Goal: Entertainment & Leisure: Consume media (video, audio)

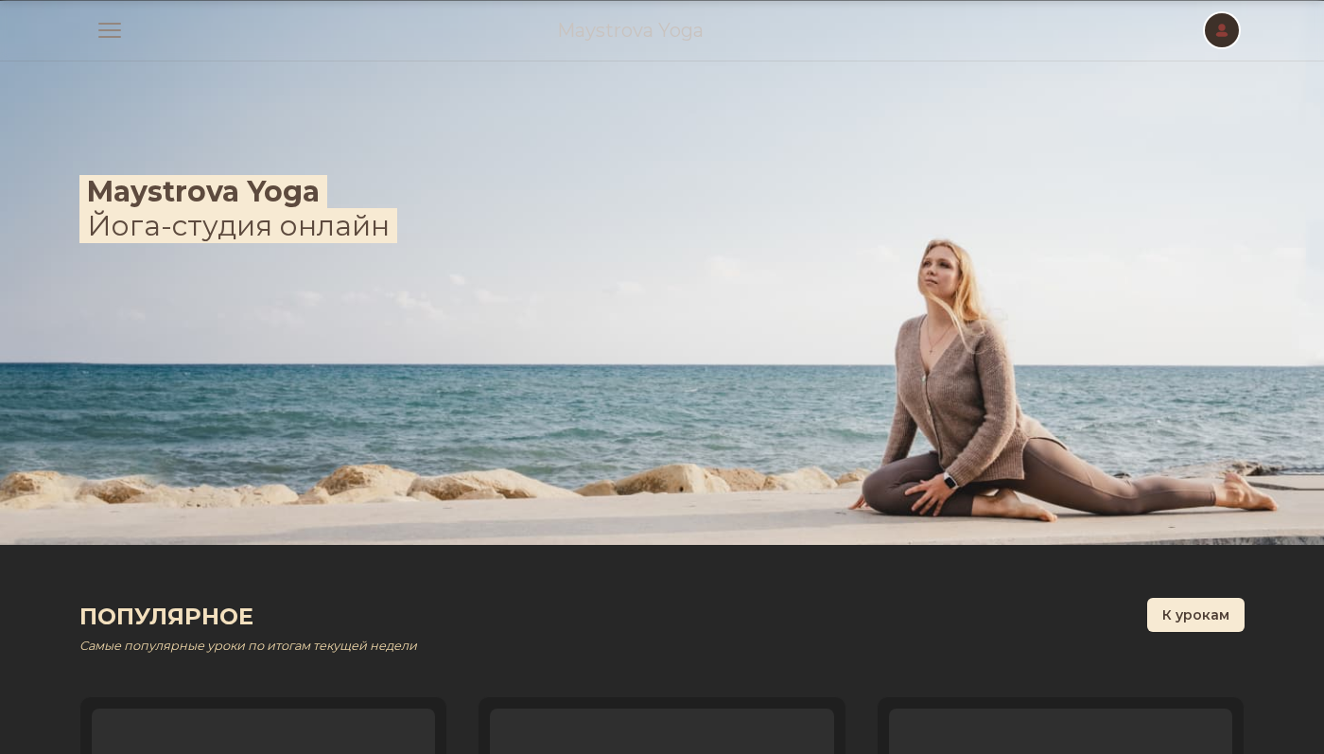
click at [1228, 34] on span "button" at bounding box center [1222, 30] width 42 height 42
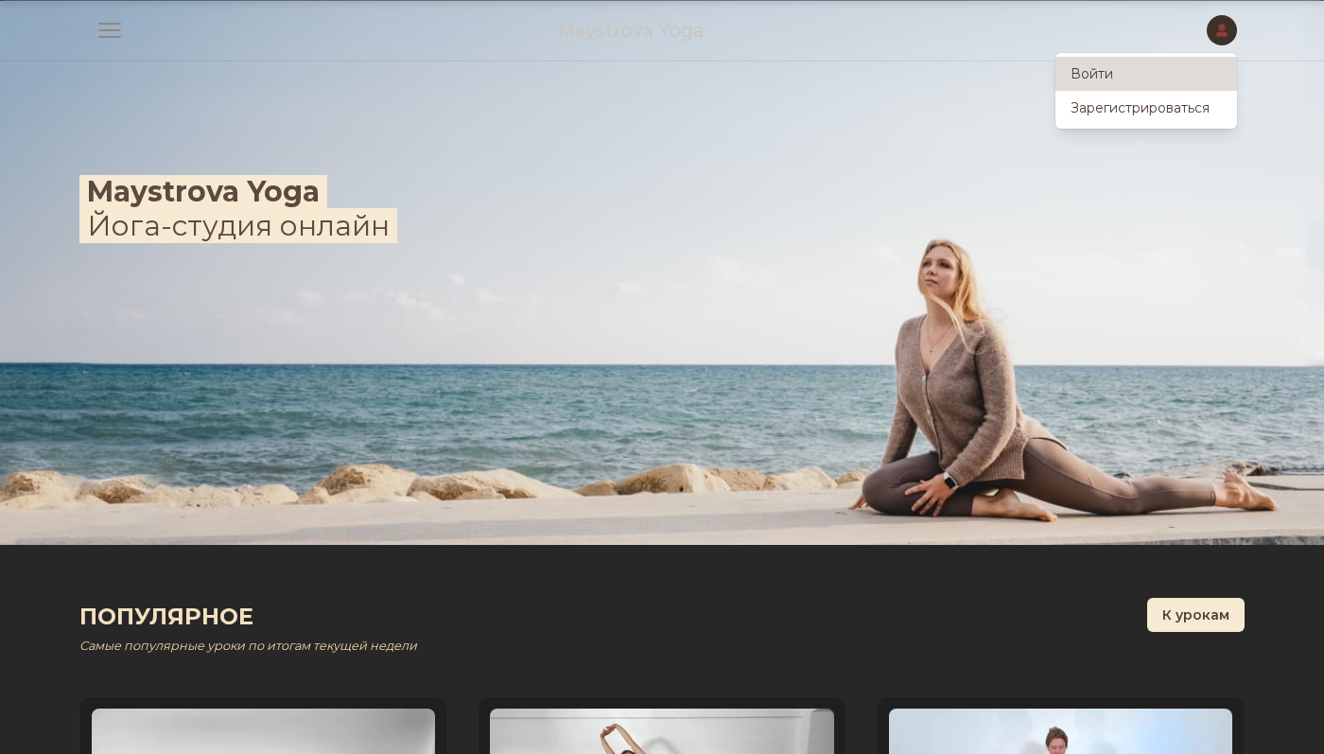
click at [1158, 82] on link "Войти" at bounding box center [1147, 74] width 182 height 34
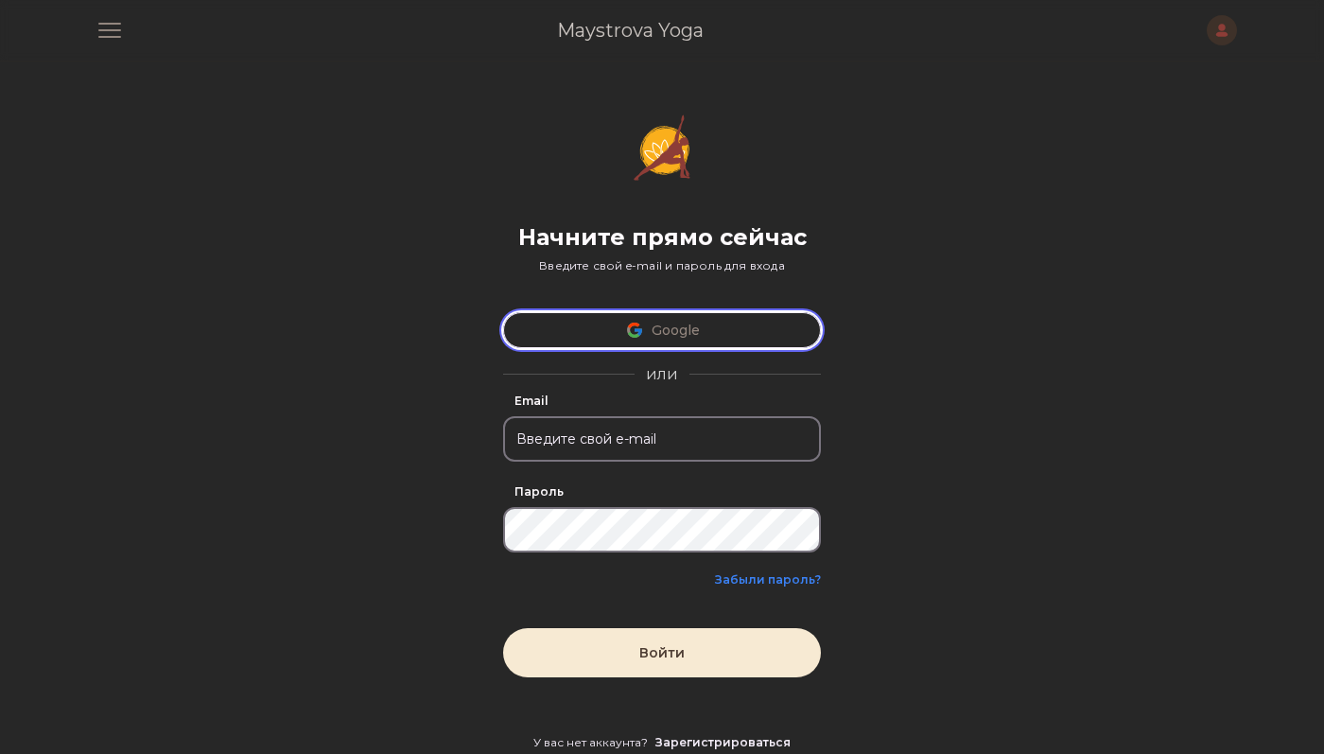
click at [703, 326] on button "Google" at bounding box center [662, 330] width 318 height 36
click at [644, 175] on img at bounding box center [662, 147] width 57 height 66
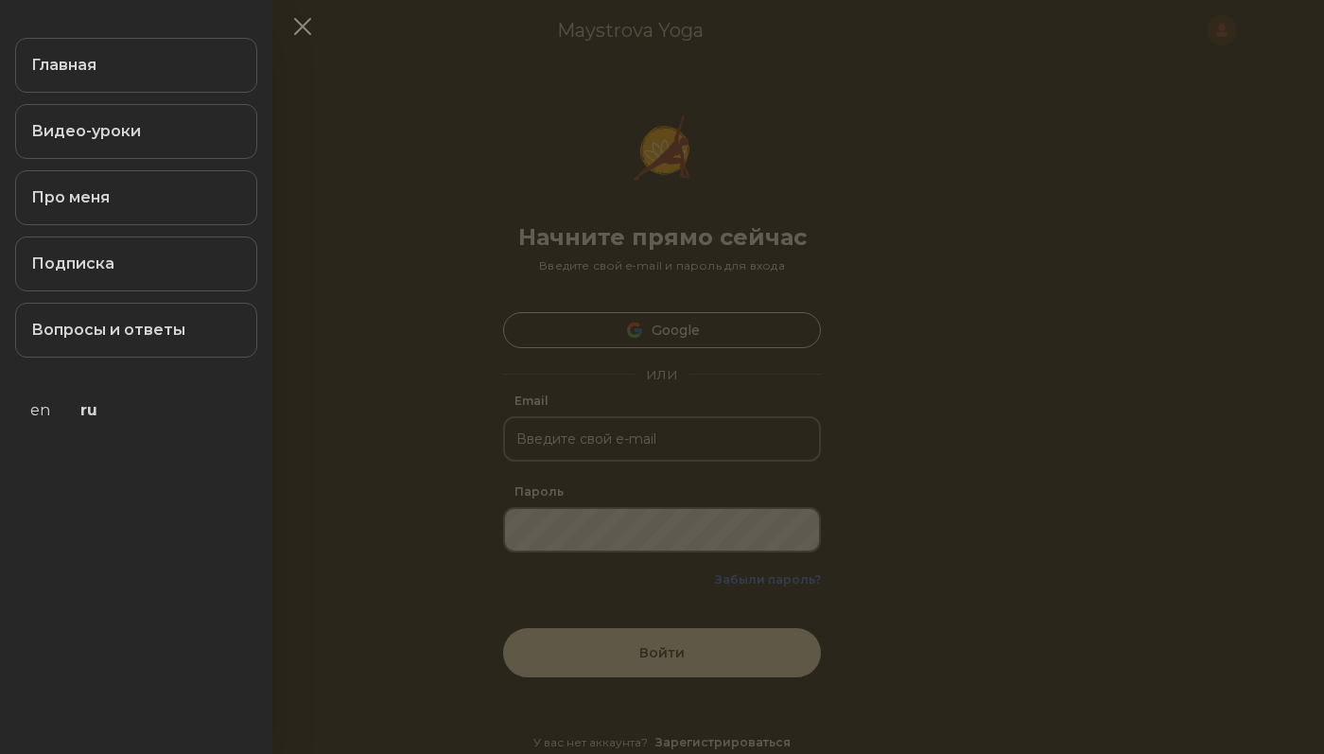
click at [109, 26] on div "Главная Видео-уроки Про меня Подписка Вопросы и ответы en ru" at bounding box center [136, 245] width 272 height 445
click at [119, 61] on link "Главная" at bounding box center [136, 65] width 242 height 55
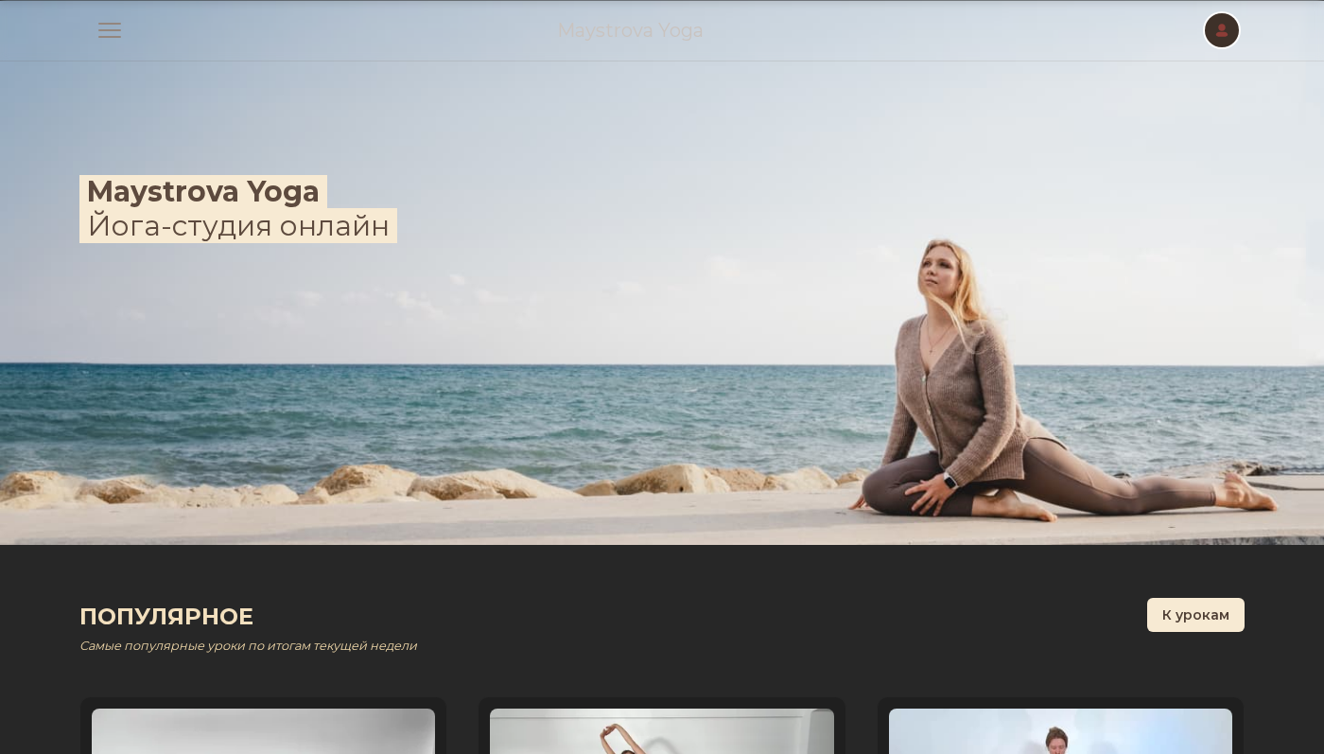
click at [1227, 25] on span "button" at bounding box center [1222, 30] width 42 height 42
click at [1188, 67] on link "Войти" at bounding box center [1147, 74] width 182 height 34
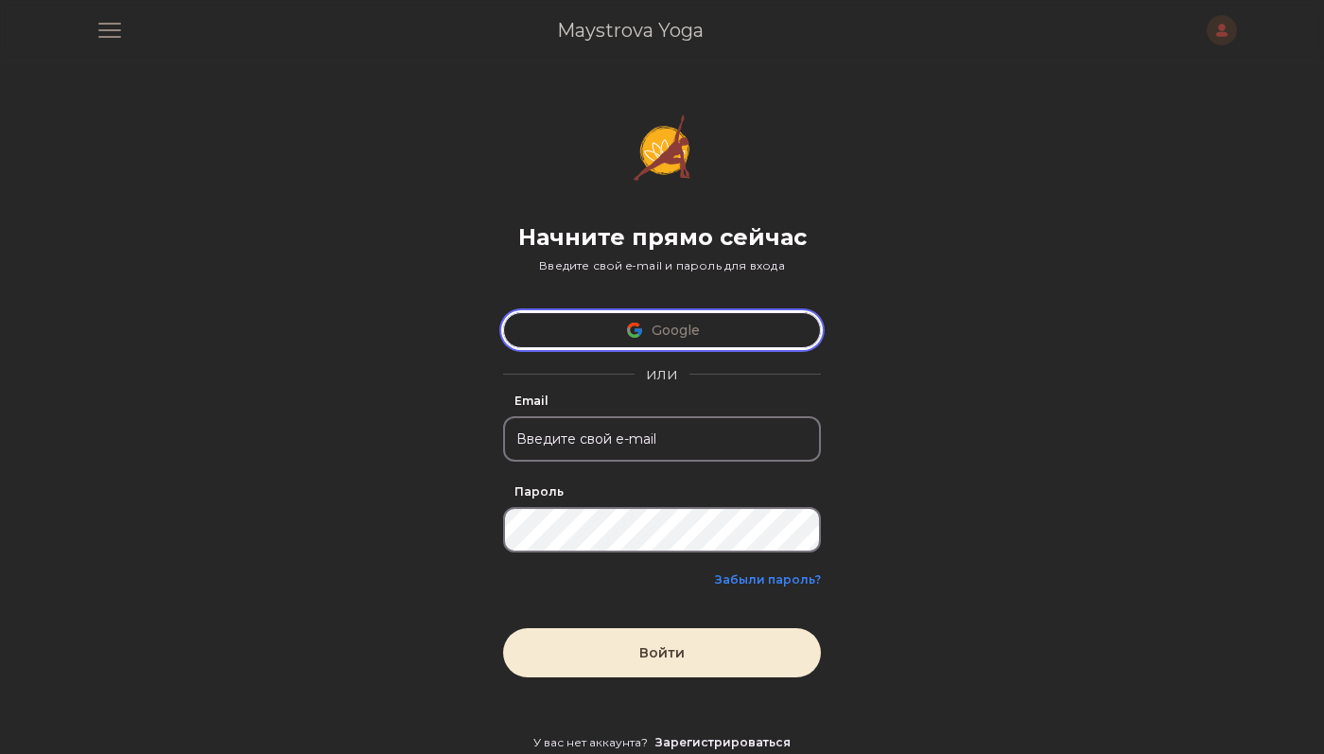
click at [681, 314] on button "Google" at bounding box center [662, 330] width 318 height 36
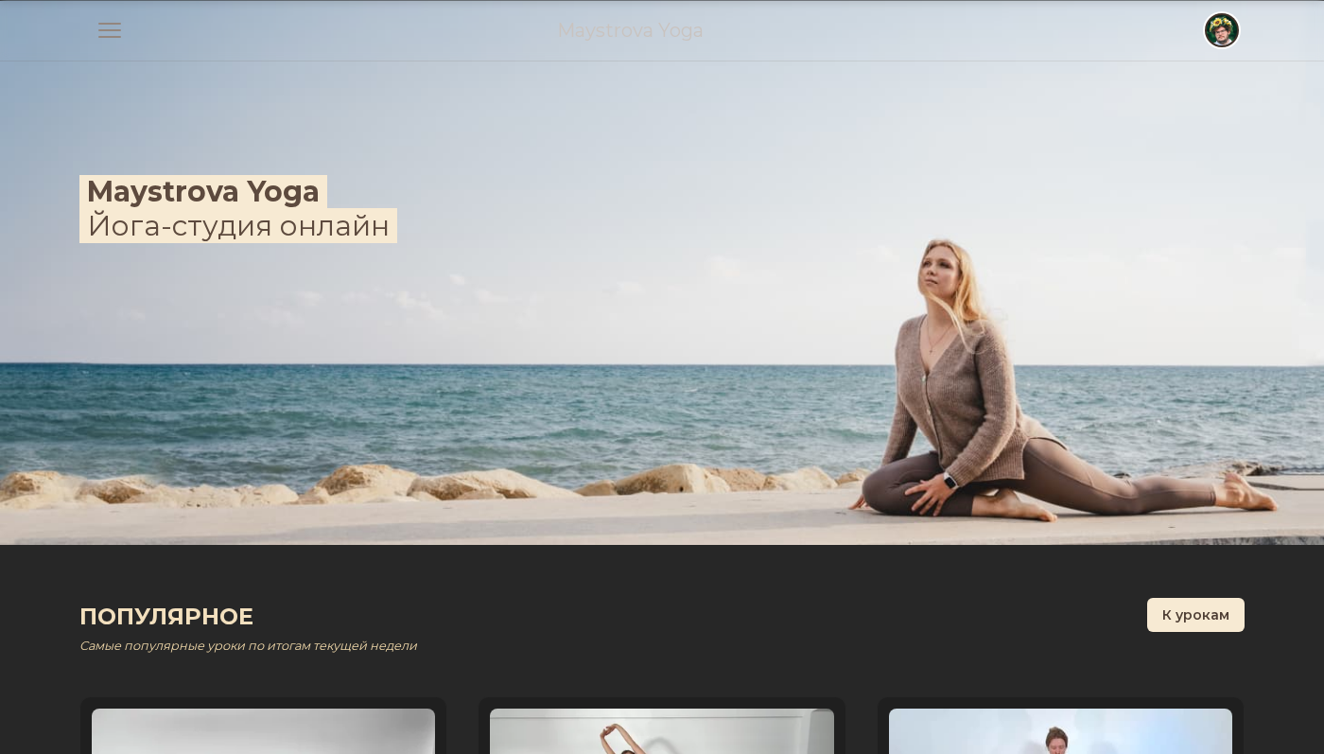
click at [1224, 25] on span "button" at bounding box center [1222, 30] width 42 height 42
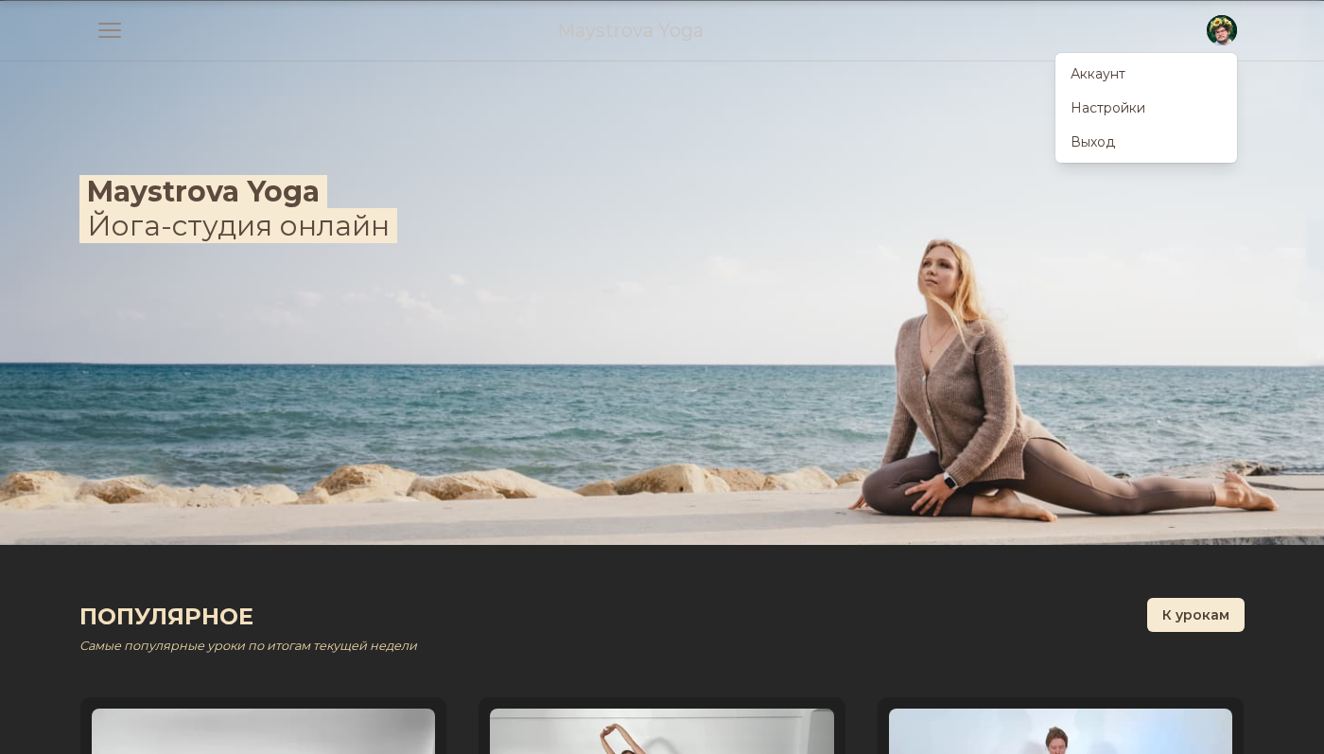
click at [710, 310] on img at bounding box center [662, 273] width 1324 height 544
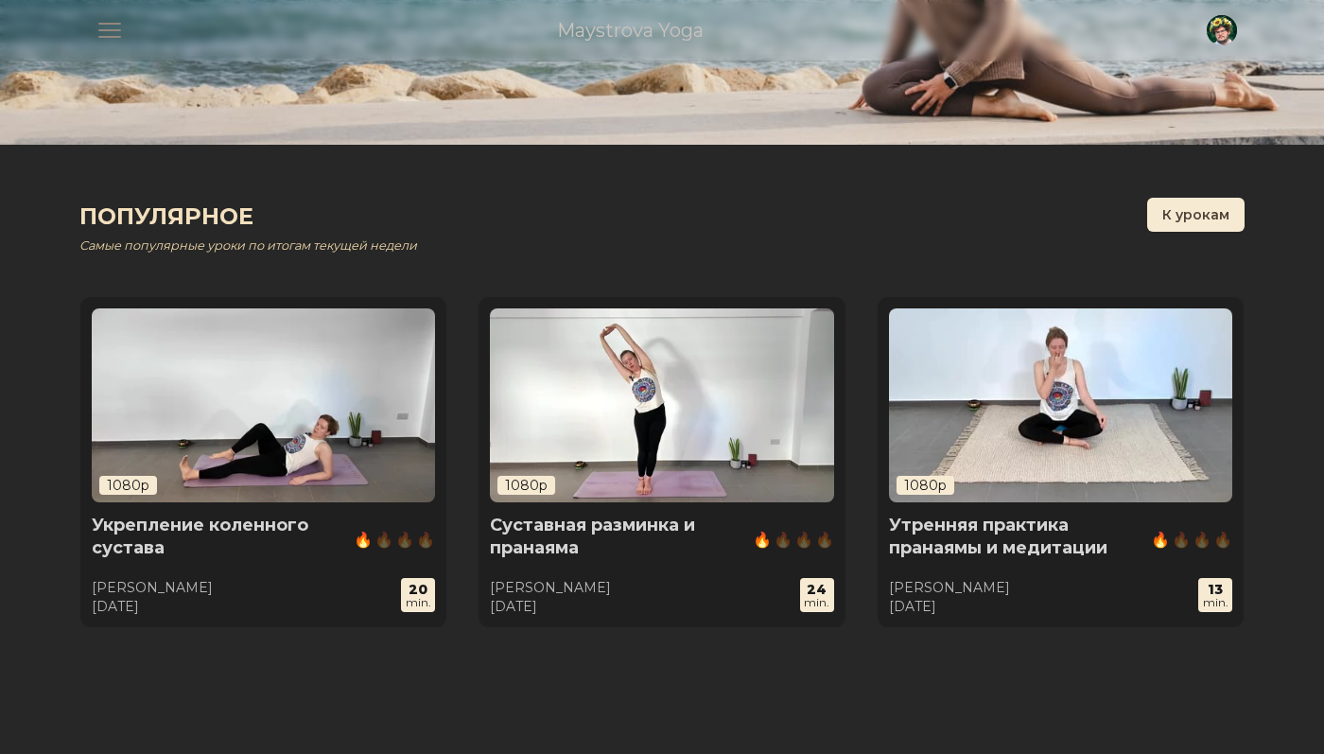
scroll to position [410, 0]
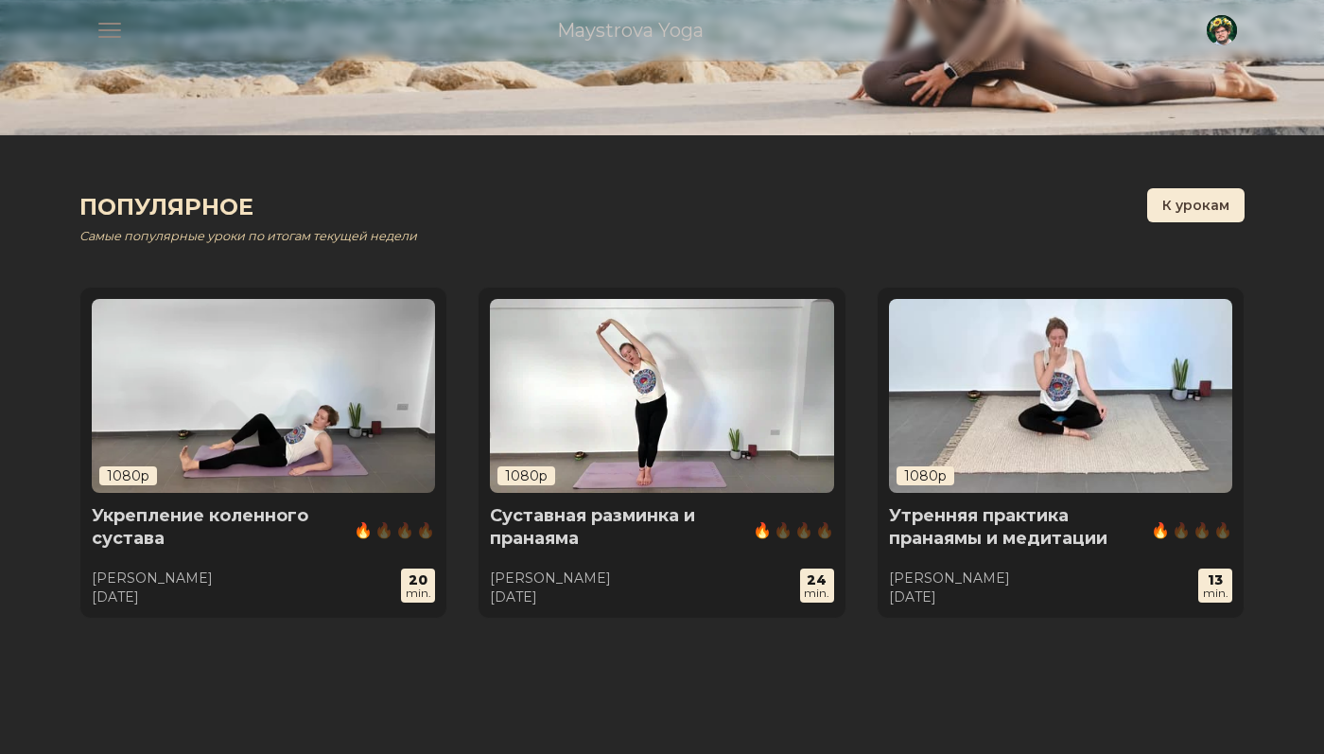
click at [665, 388] on img at bounding box center [661, 395] width 343 height 193
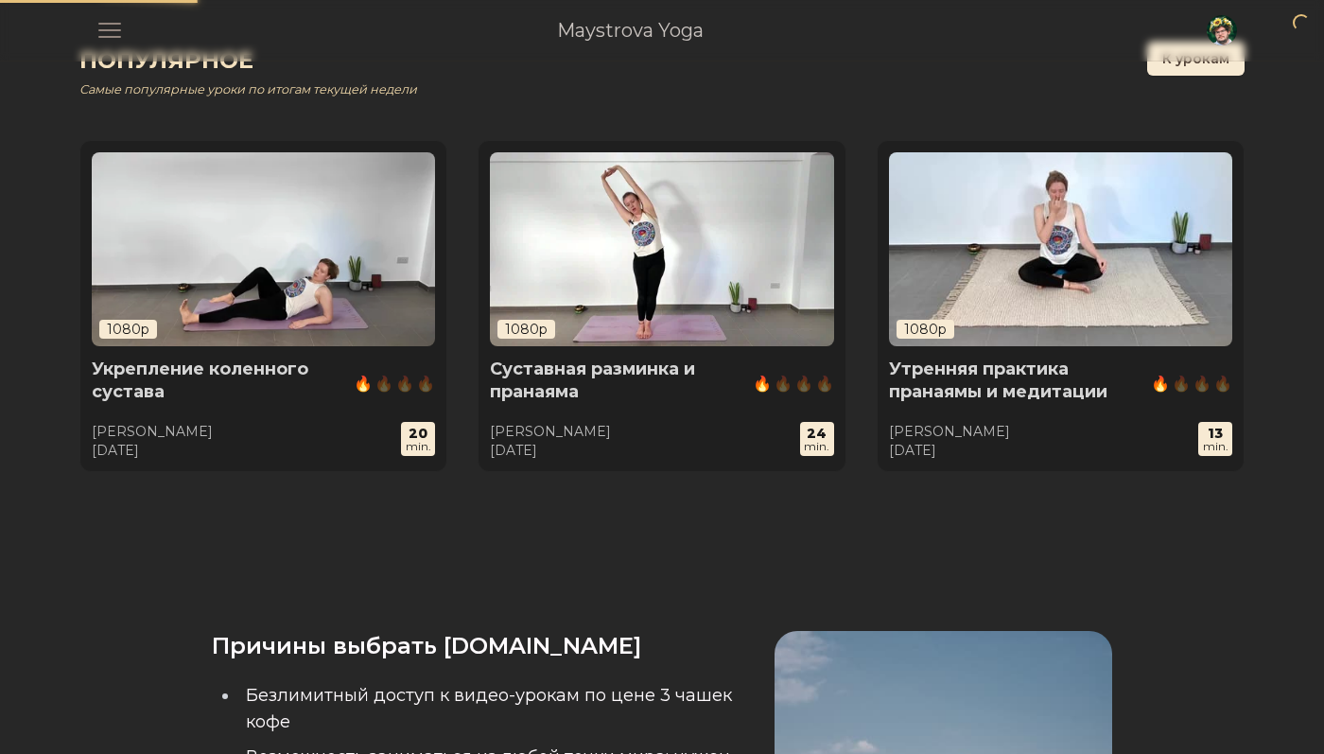
scroll to position [554, 0]
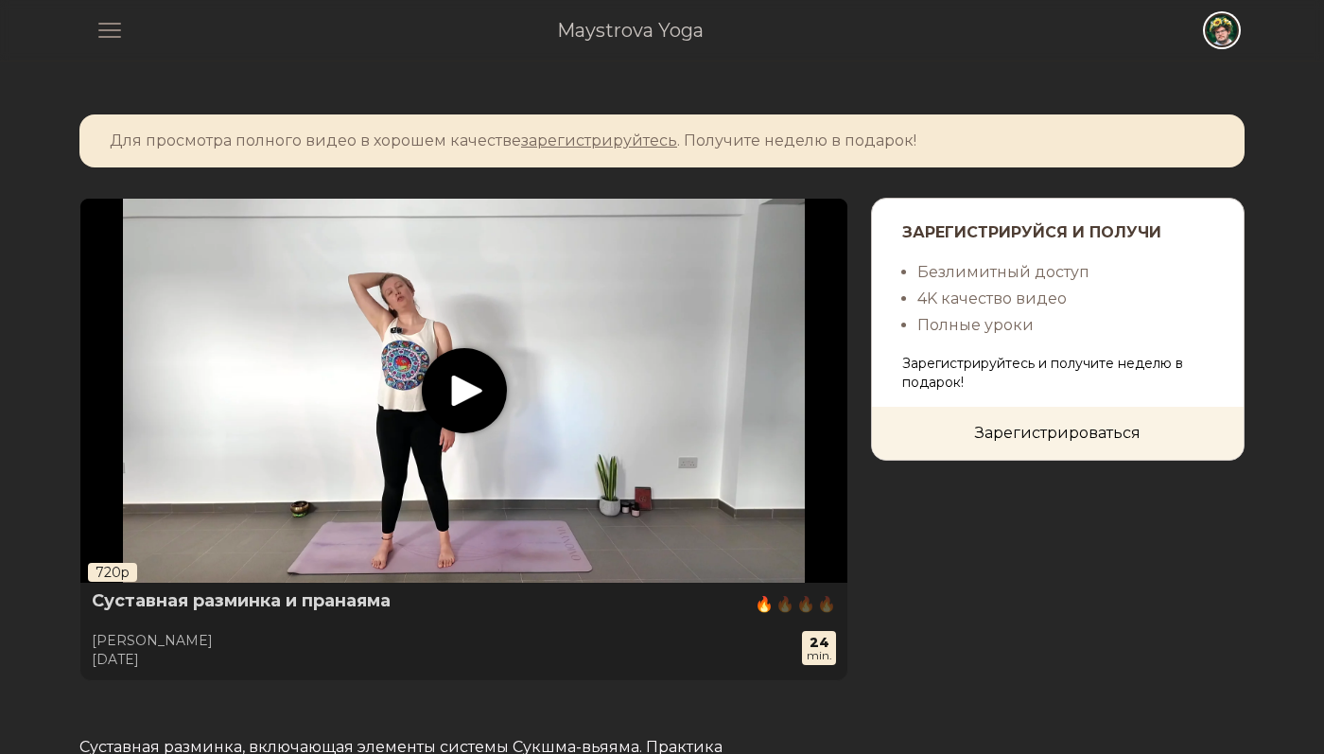
click at [1238, 31] on span "button" at bounding box center [1222, 30] width 42 height 42
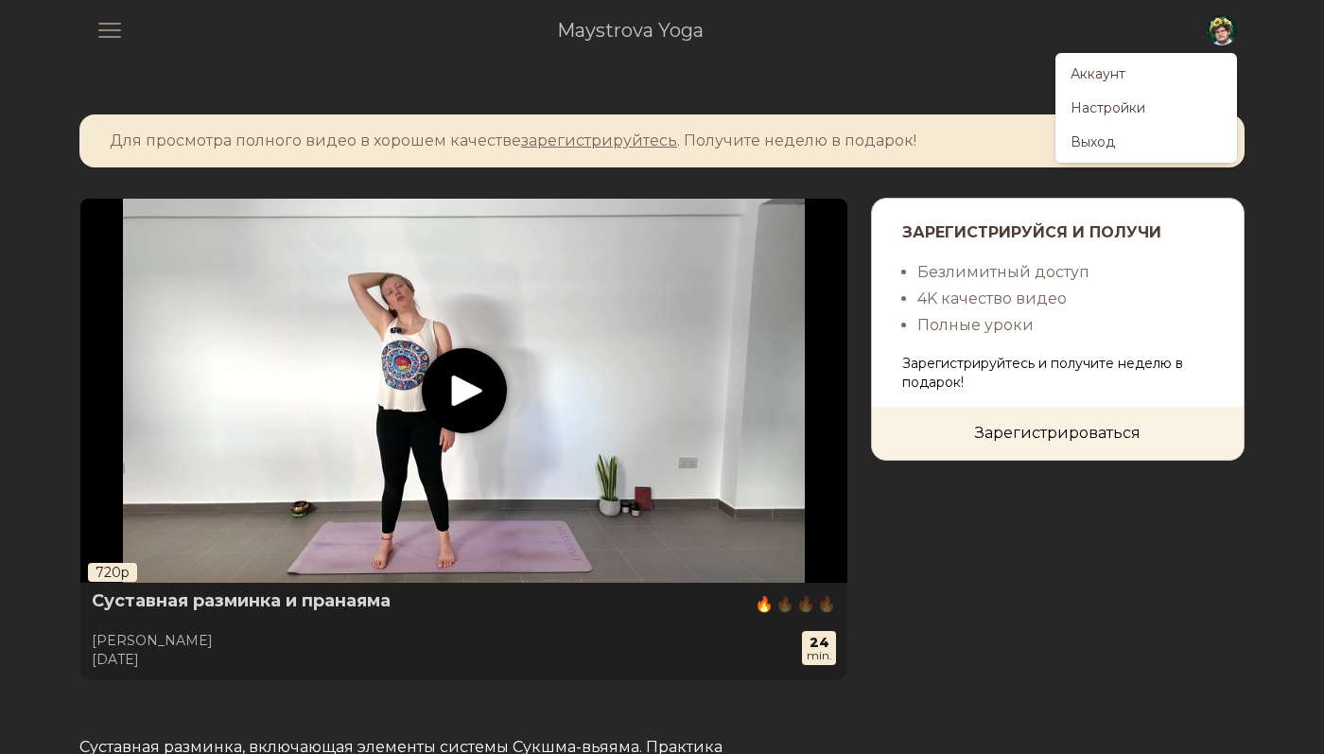
click at [1186, 507] on div "Зарегистрируйся и получи Безлимитный доступ 4K качество видео Полные уроки Заре…" at bounding box center [1058, 439] width 374 height 483
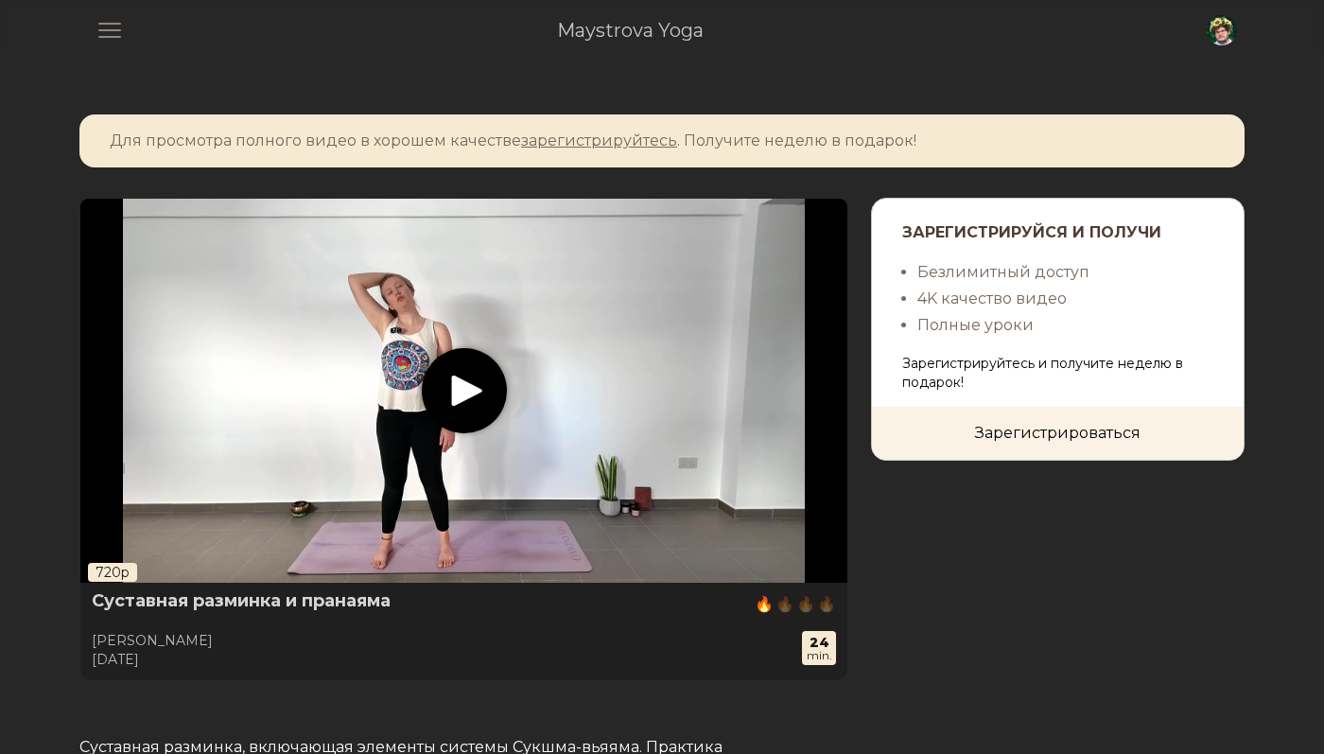
click at [462, 402] on icon "play" at bounding box center [466, 391] width 31 height 31
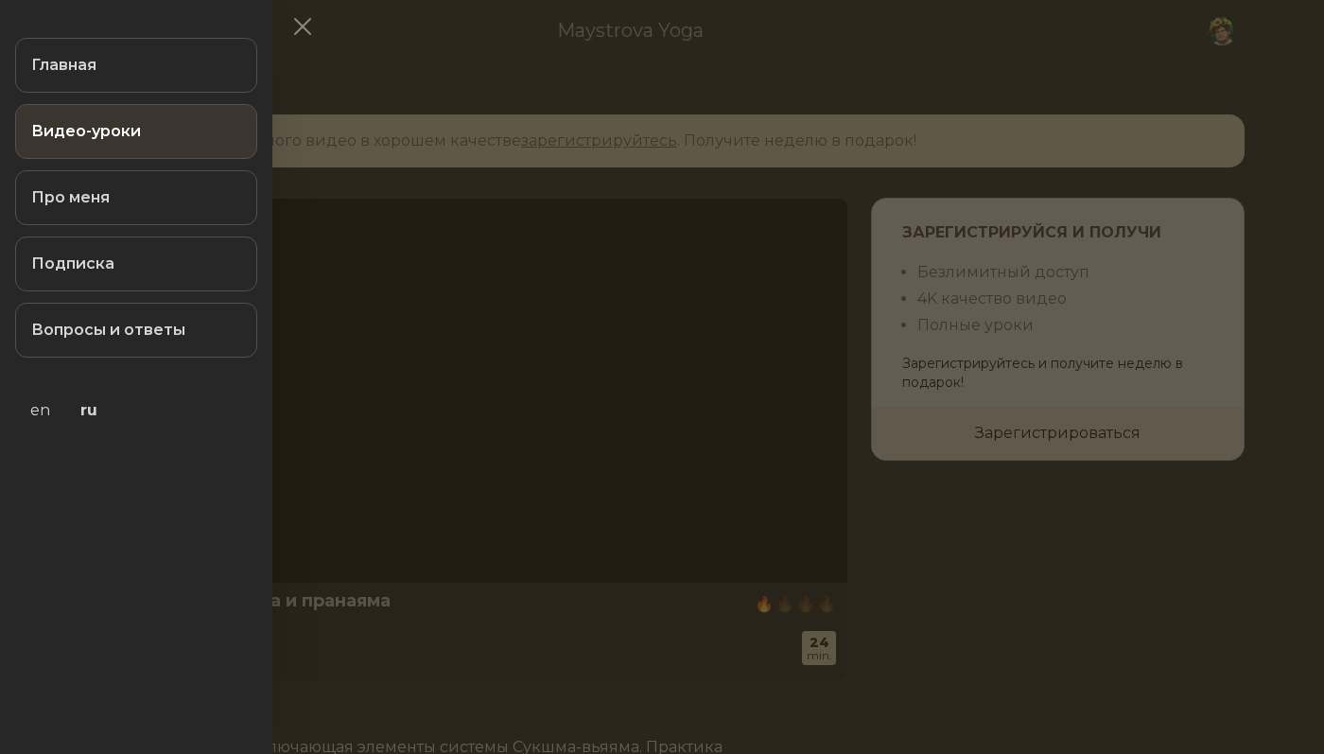
click at [151, 131] on link "Видео-уроки" at bounding box center [136, 131] width 242 height 55
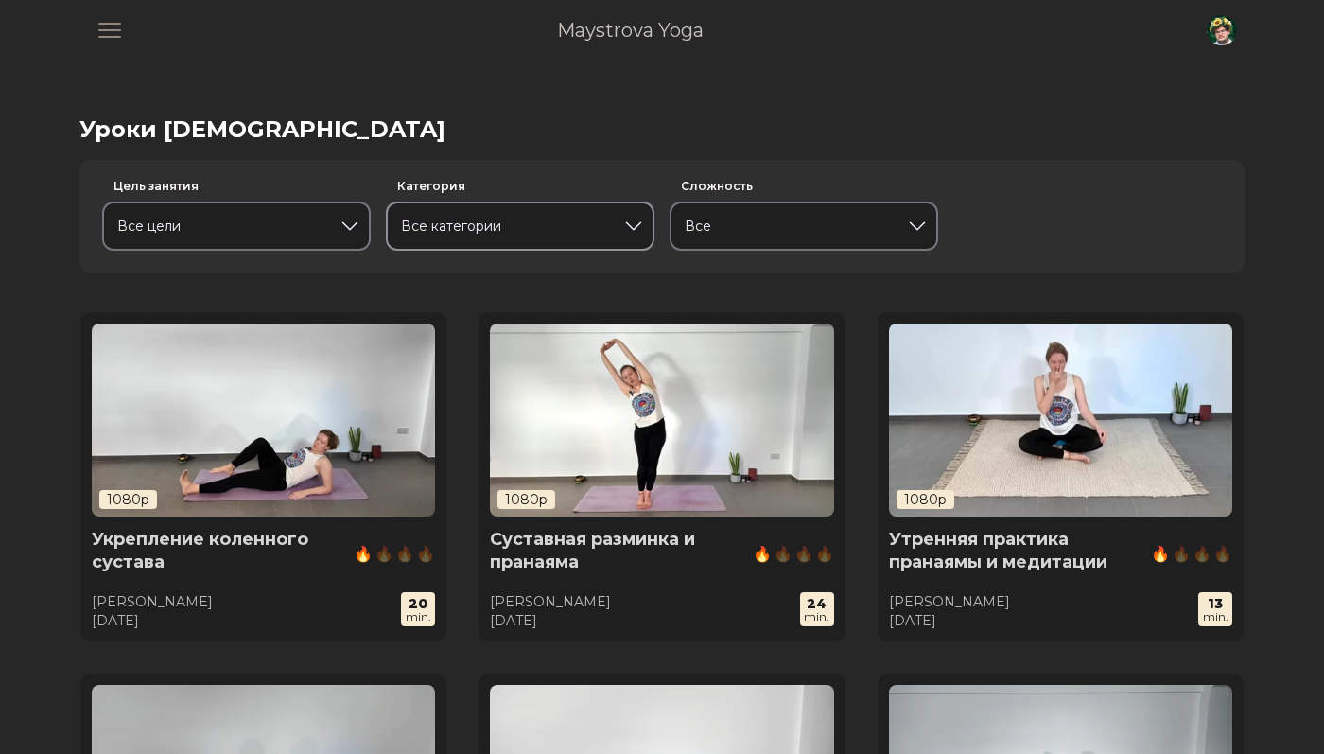
click at [616, 223] on div at bounding box center [634, 226] width 38 height 38
click at [509, 233] on div at bounding box center [501, 226] width 223 height 42
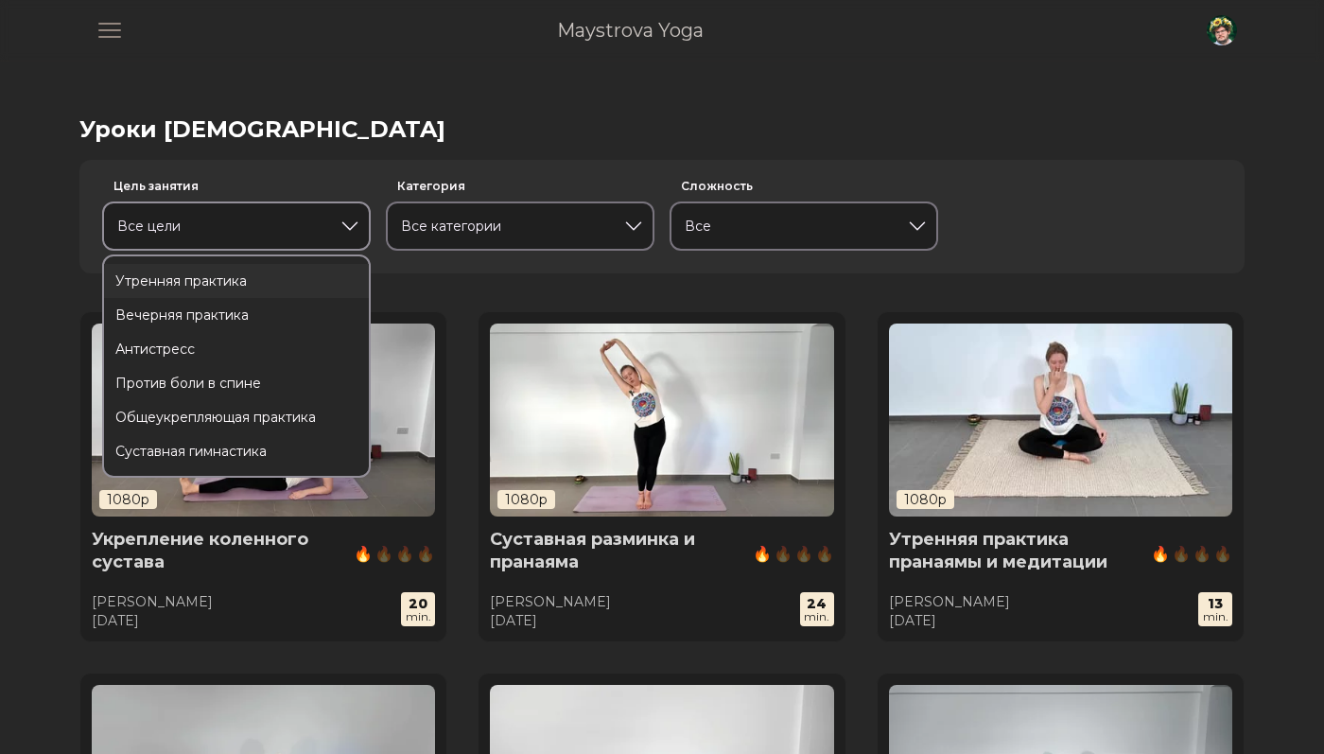
click at [305, 236] on div at bounding box center [217, 226] width 223 height 42
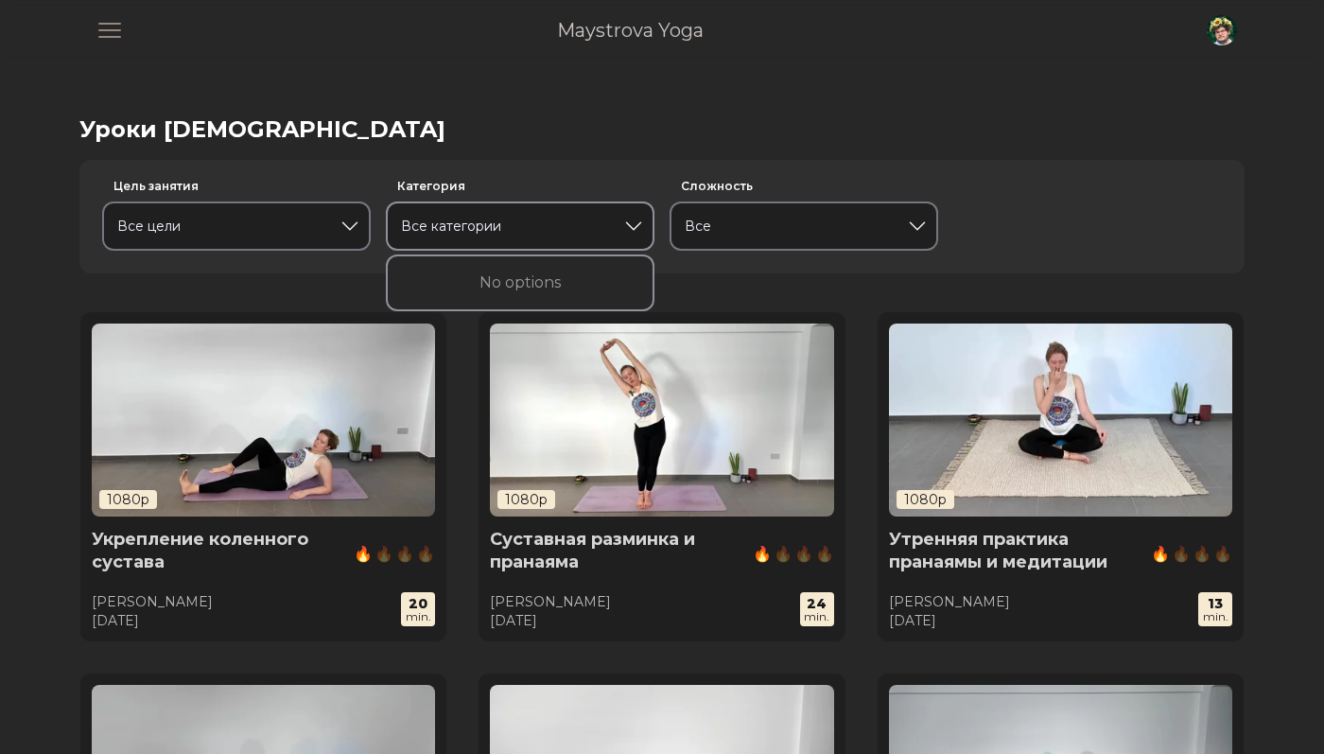
click at [484, 249] on div "Все категории" at bounding box center [520, 225] width 269 height 49
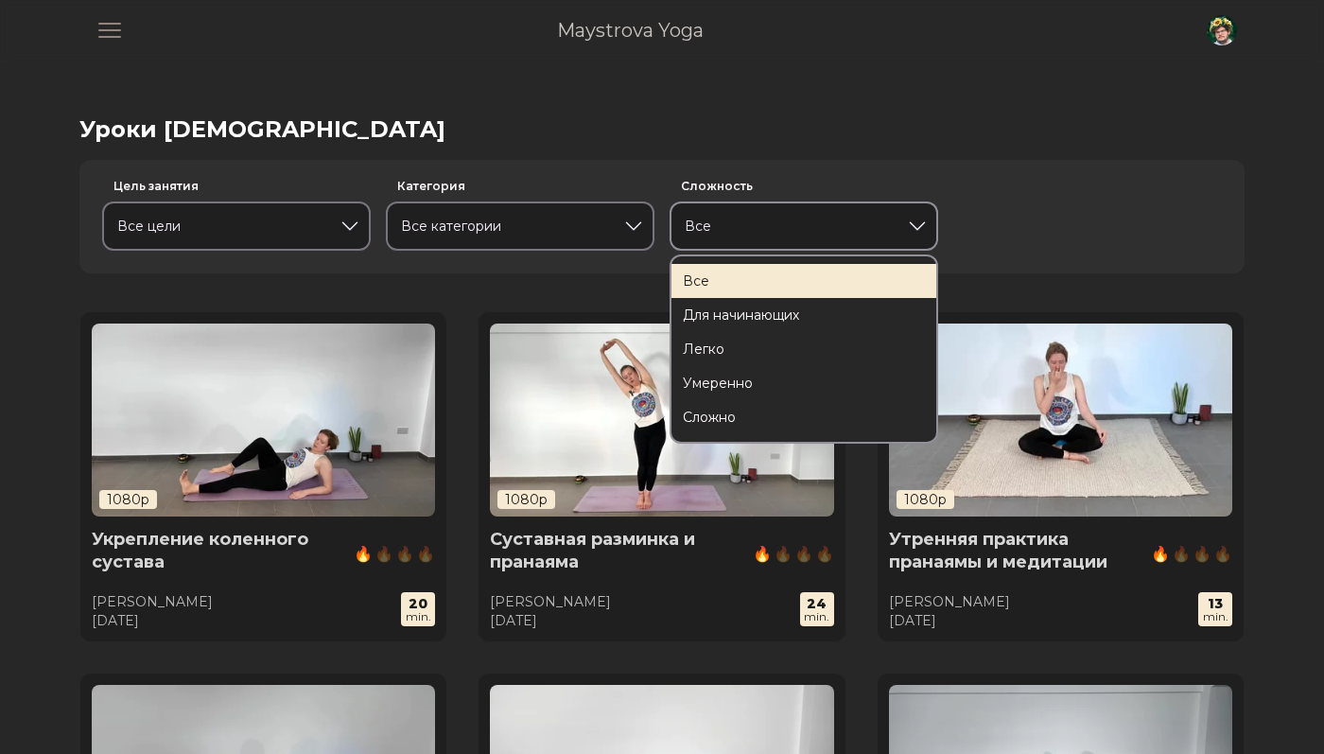
click at [722, 215] on div at bounding box center [784, 226] width 223 height 42
click at [633, 44] on div "Open main menu Maystrova Yoga Open user menu" at bounding box center [662, 30] width 1150 height 61
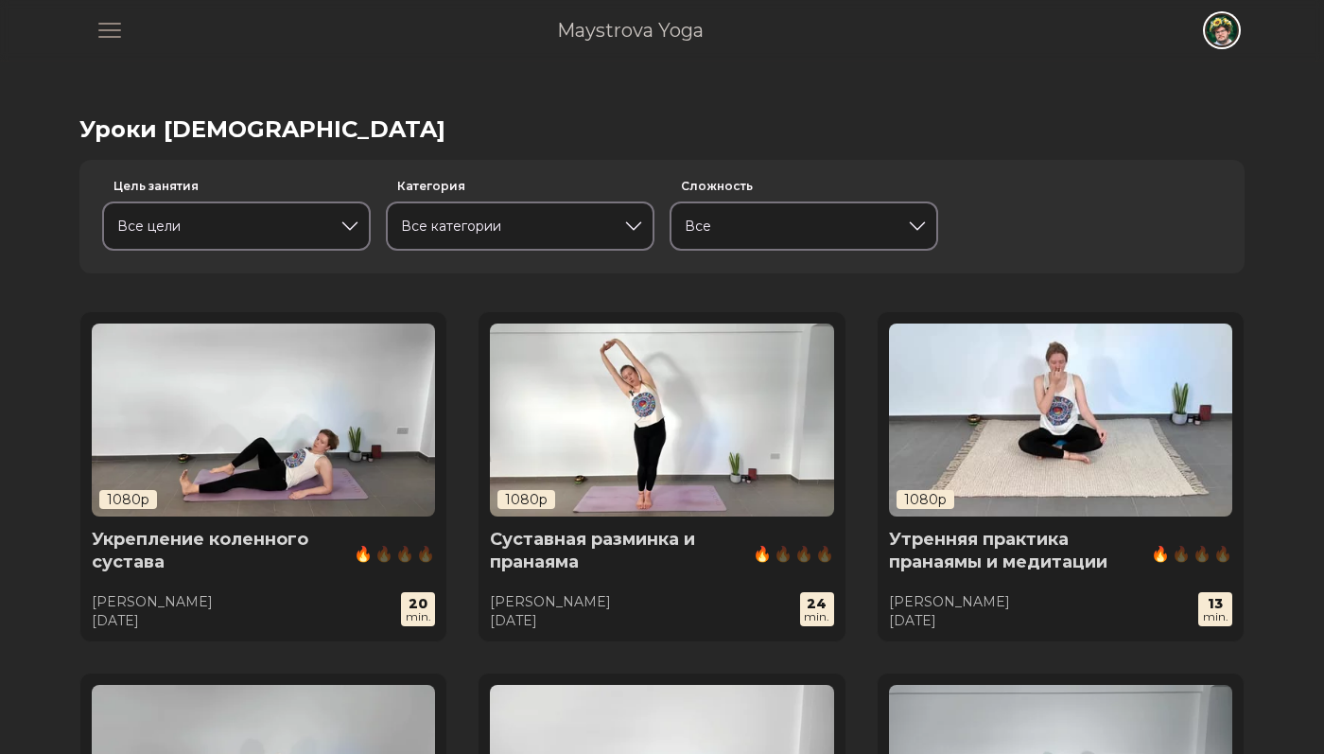
click at [1232, 35] on span "button" at bounding box center [1222, 30] width 42 height 42
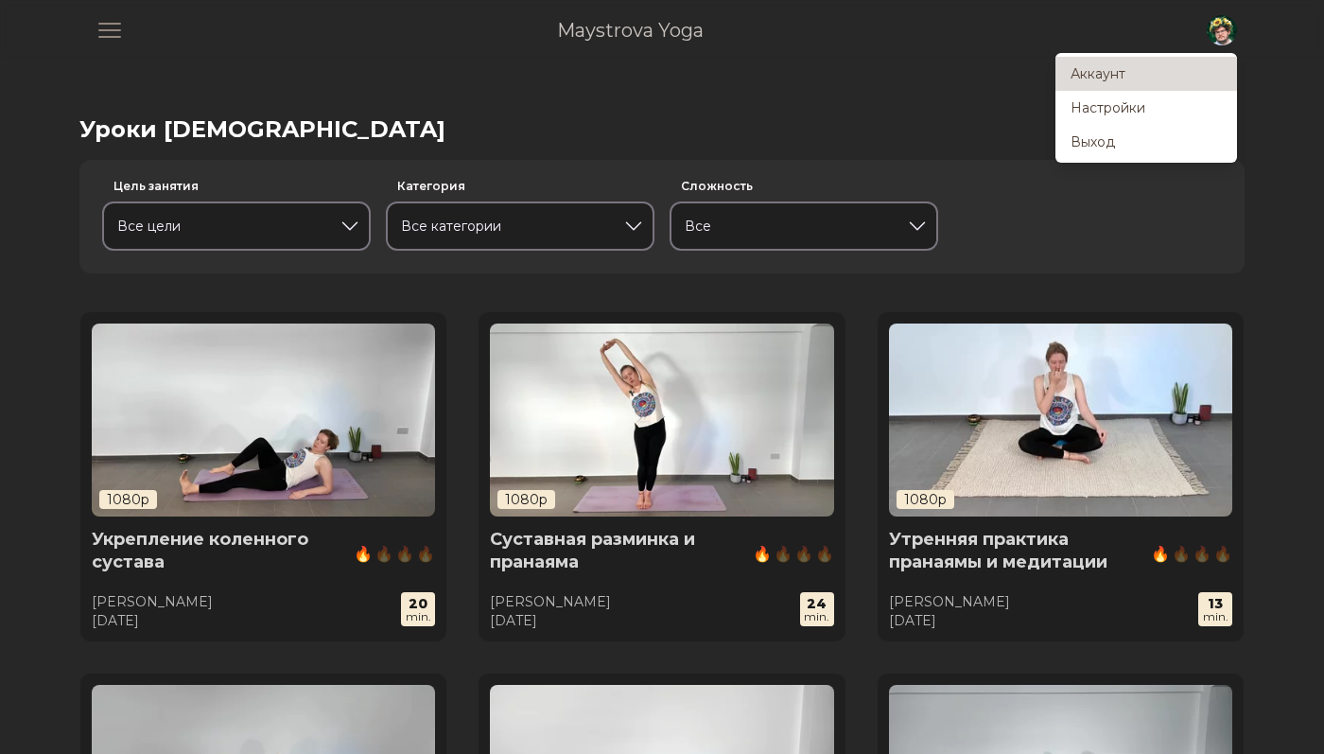
click at [1180, 78] on link "Аккаунт" at bounding box center [1147, 74] width 182 height 34
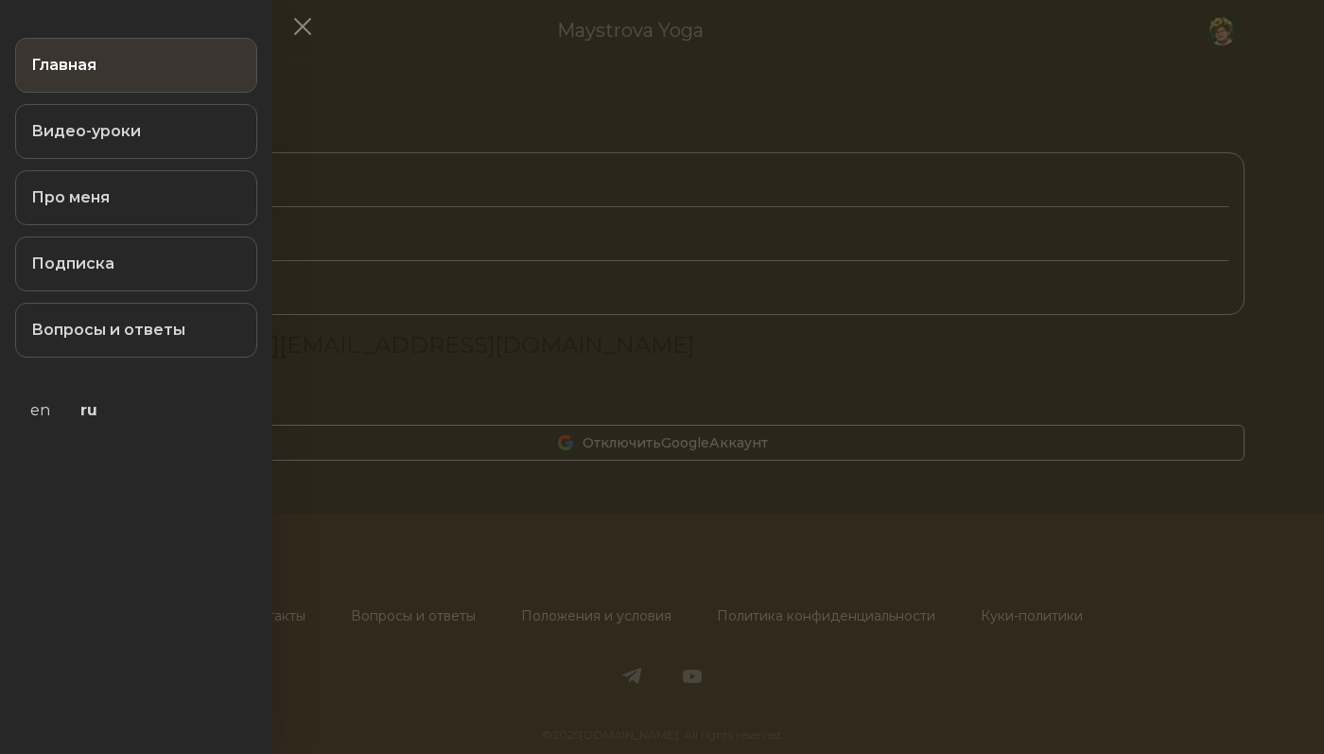
click at [108, 57] on link "Главная" at bounding box center [136, 65] width 242 height 55
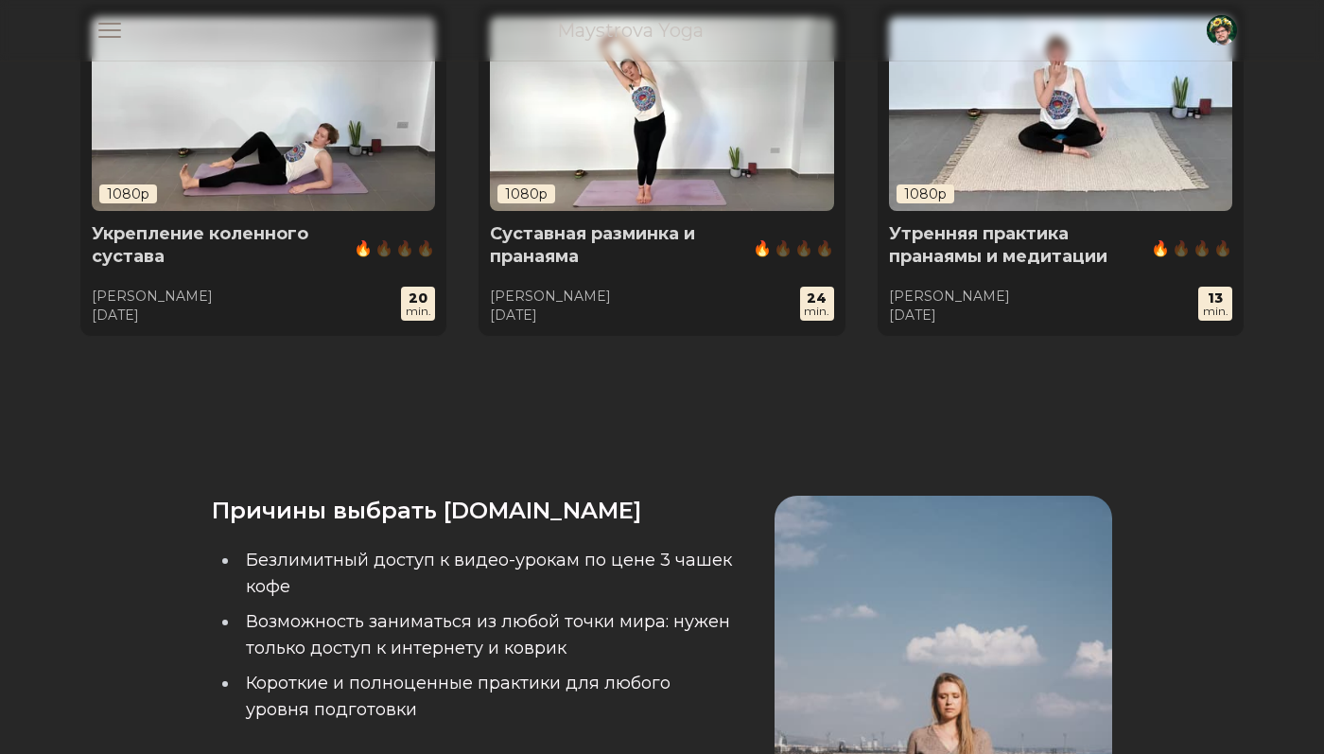
scroll to position [346, 0]
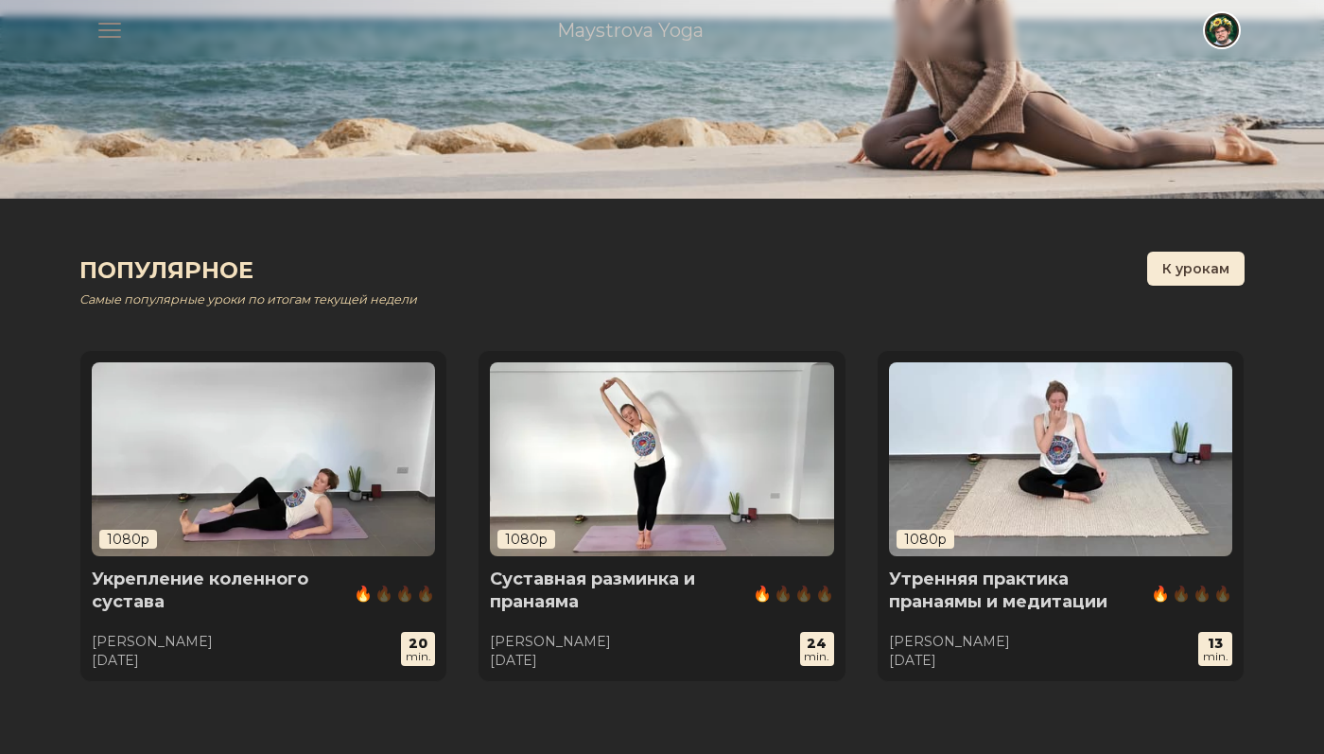
click at [1211, 23] on span "button" at bounding box center [1222, 30] width 42 height 42
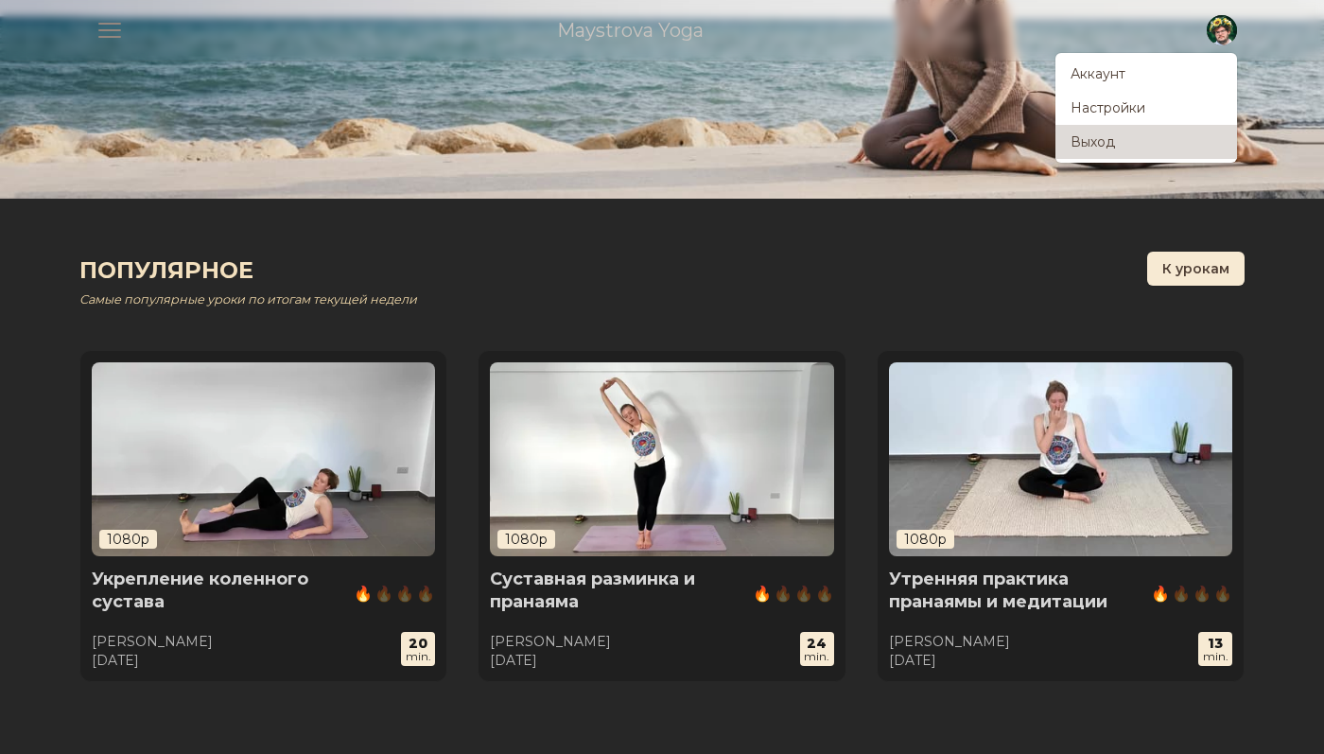
click at [1163, 153] on link "Выход" at bounding box center [1147, 142] width 182 height 34
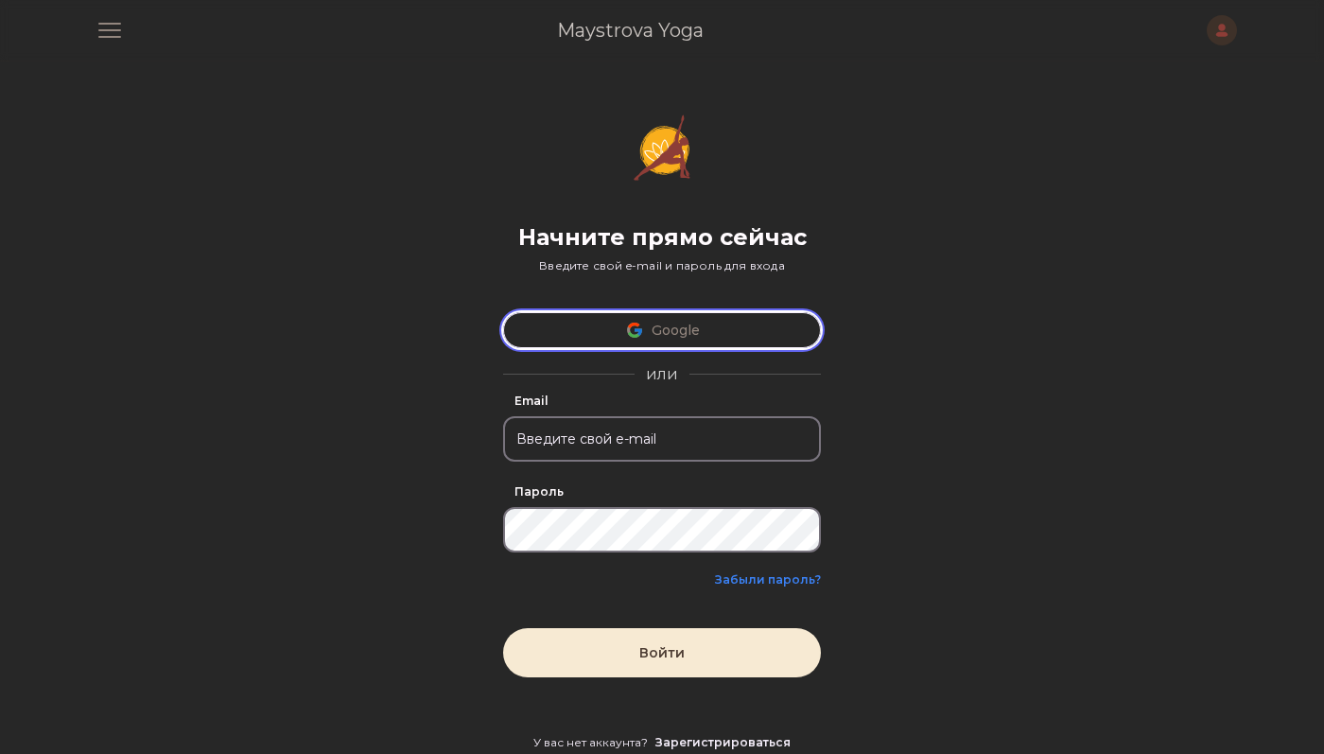
click at [736, 319] on button "Google" at bounding box center [662, 330] width 318 height 36
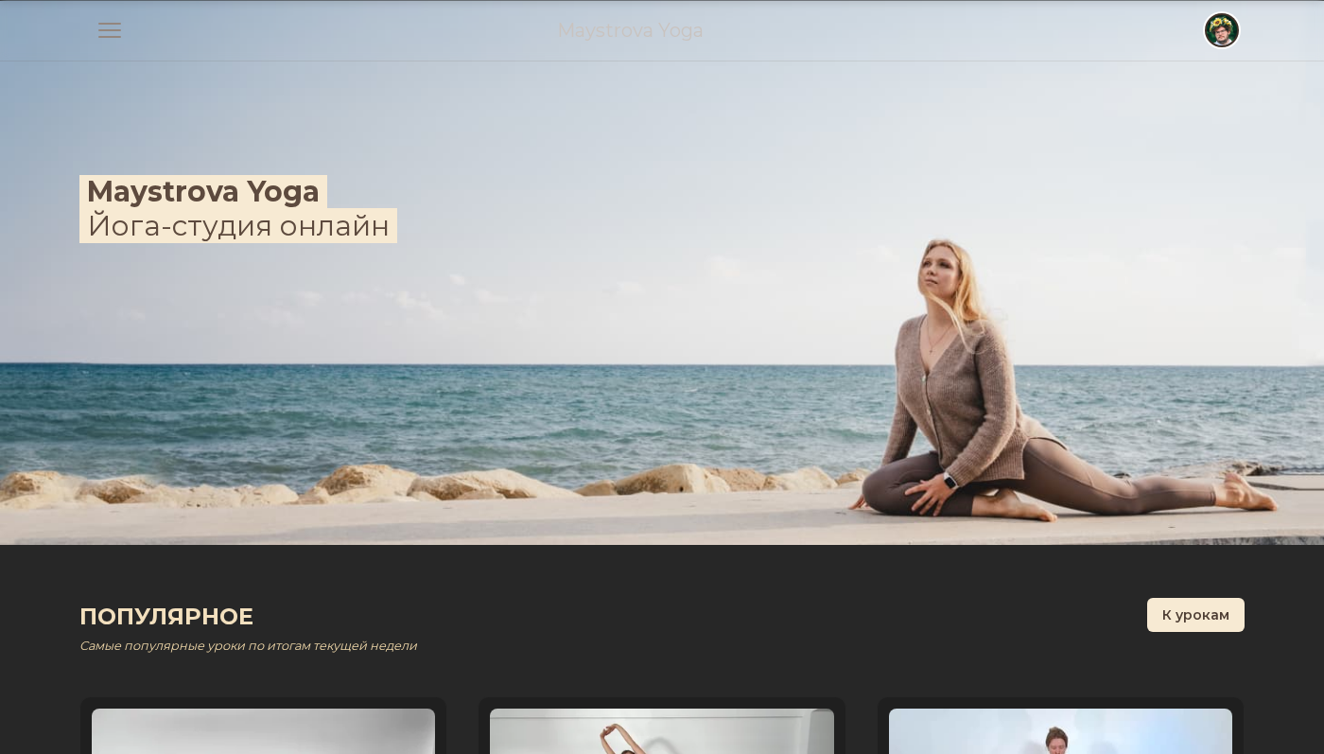
click at [1214, 38] on span "button" at bounding box center [1222, 30] width 42 height 42
click at [813, 256] on img at bounding box center [662, 273] width 1324 height 544
click at [1215, 39] on span "button" at bounding box center [1222, 30] width 42 height 42
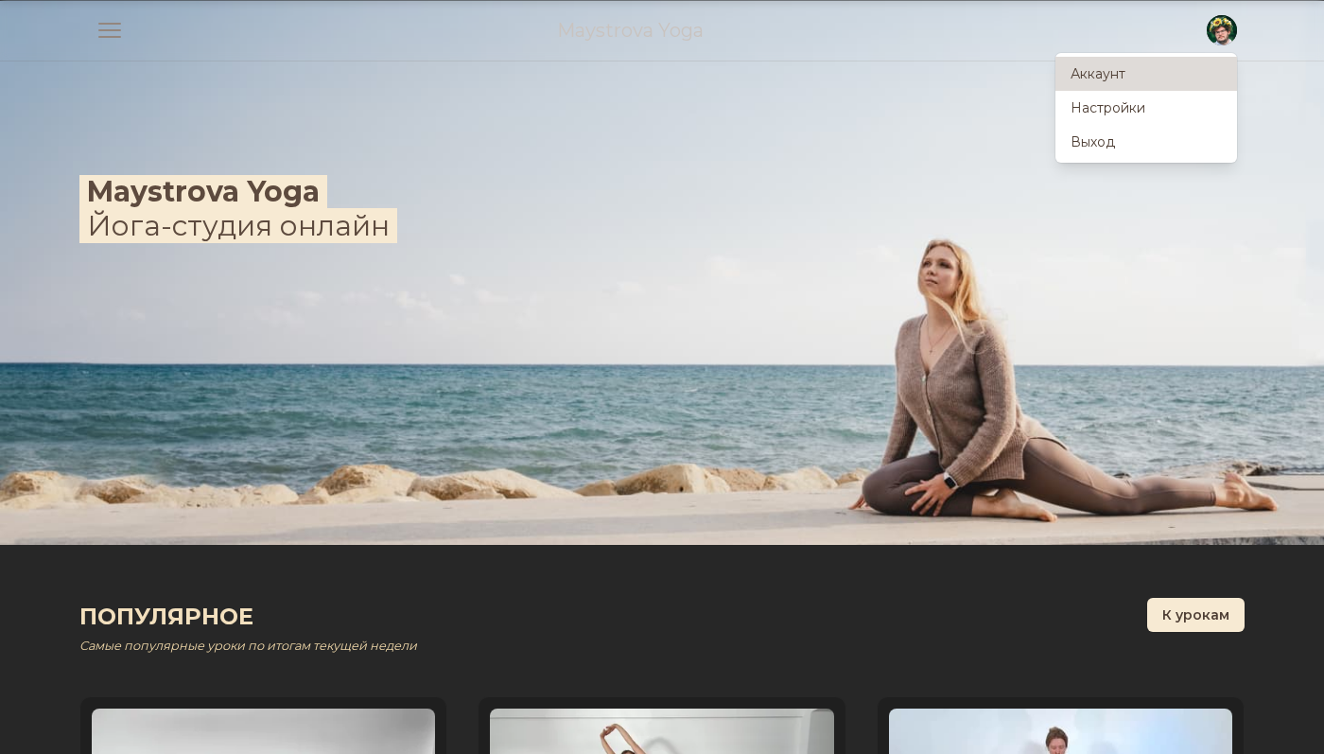
click at [1171, 78] on link "Аккаунт" at bounding box center [1147, 74] width 182 height 34
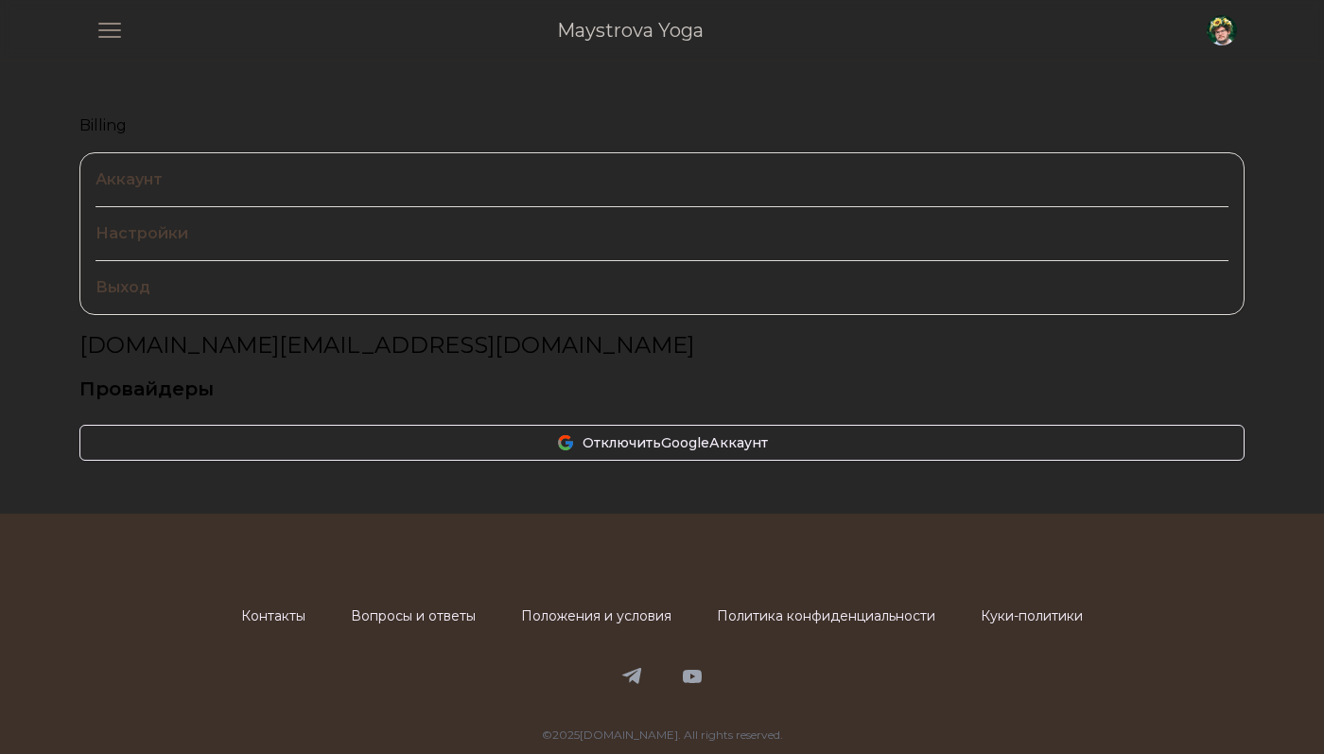
click at [113, 128] on link "Billing" at bounding box center [661, 125] width 1165 height 23
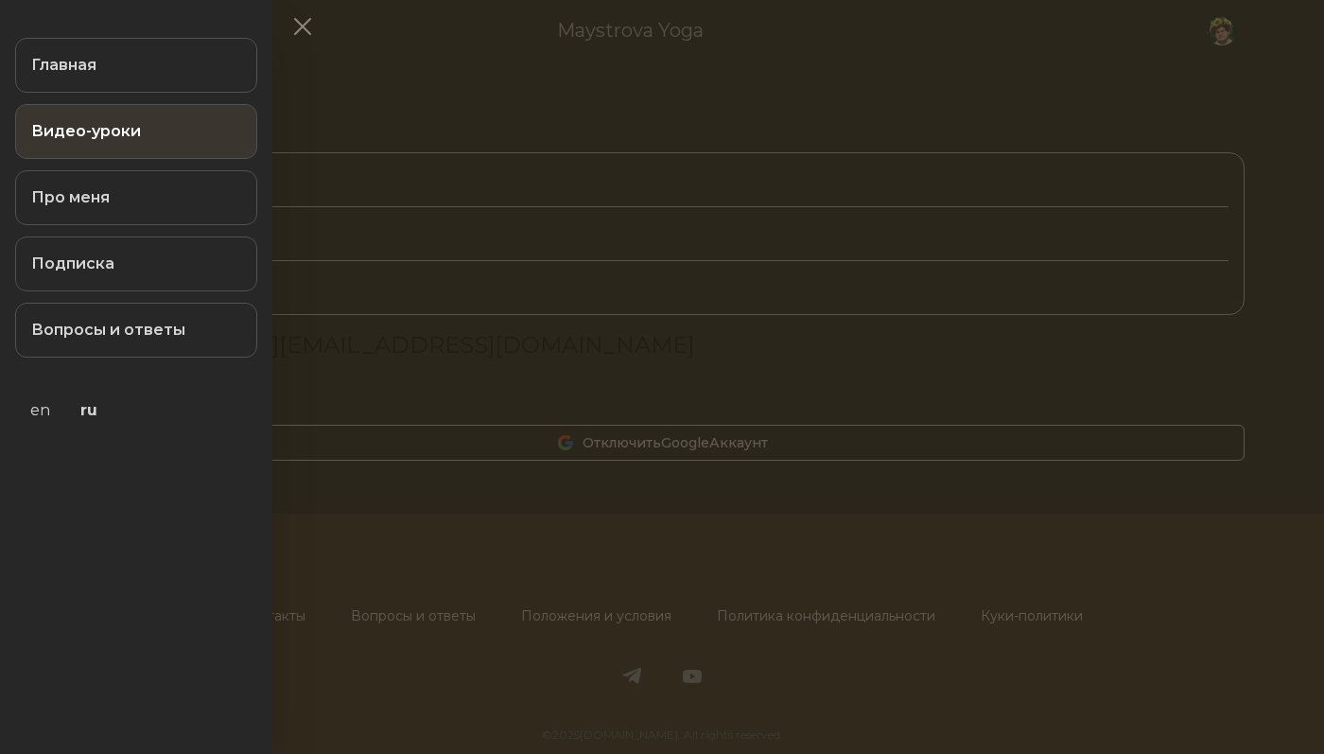
click at [122, 144] on link "Видео-уроки" at bounding box center [136, 131] width 242 height 55
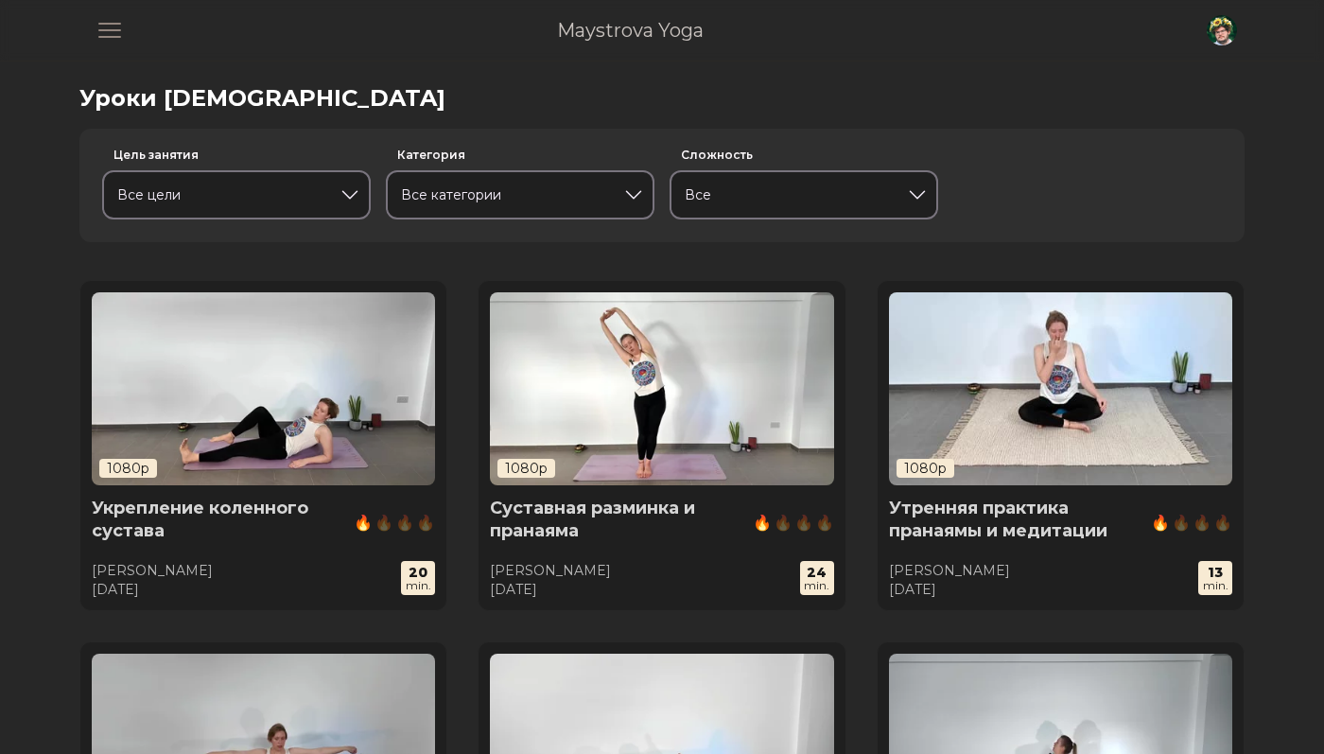
scroll to position [33, 0]
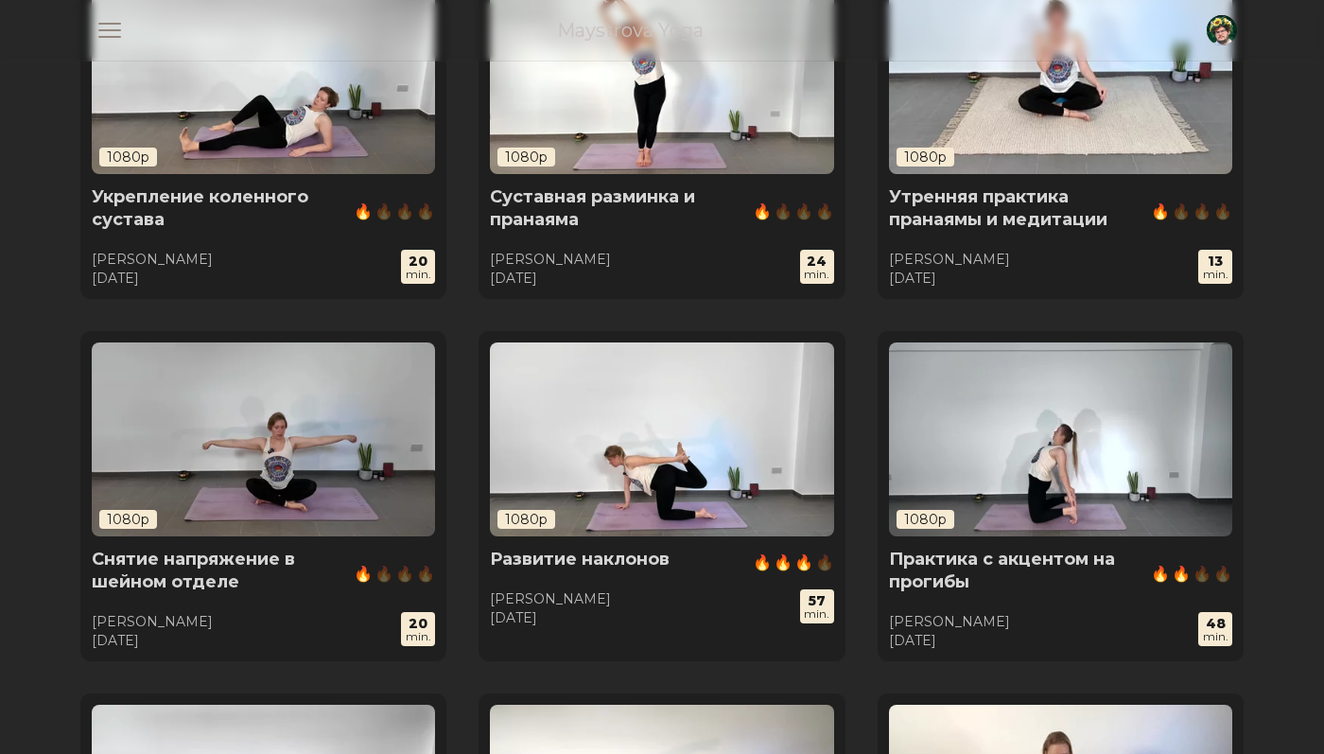
scroll to position [0, 0]
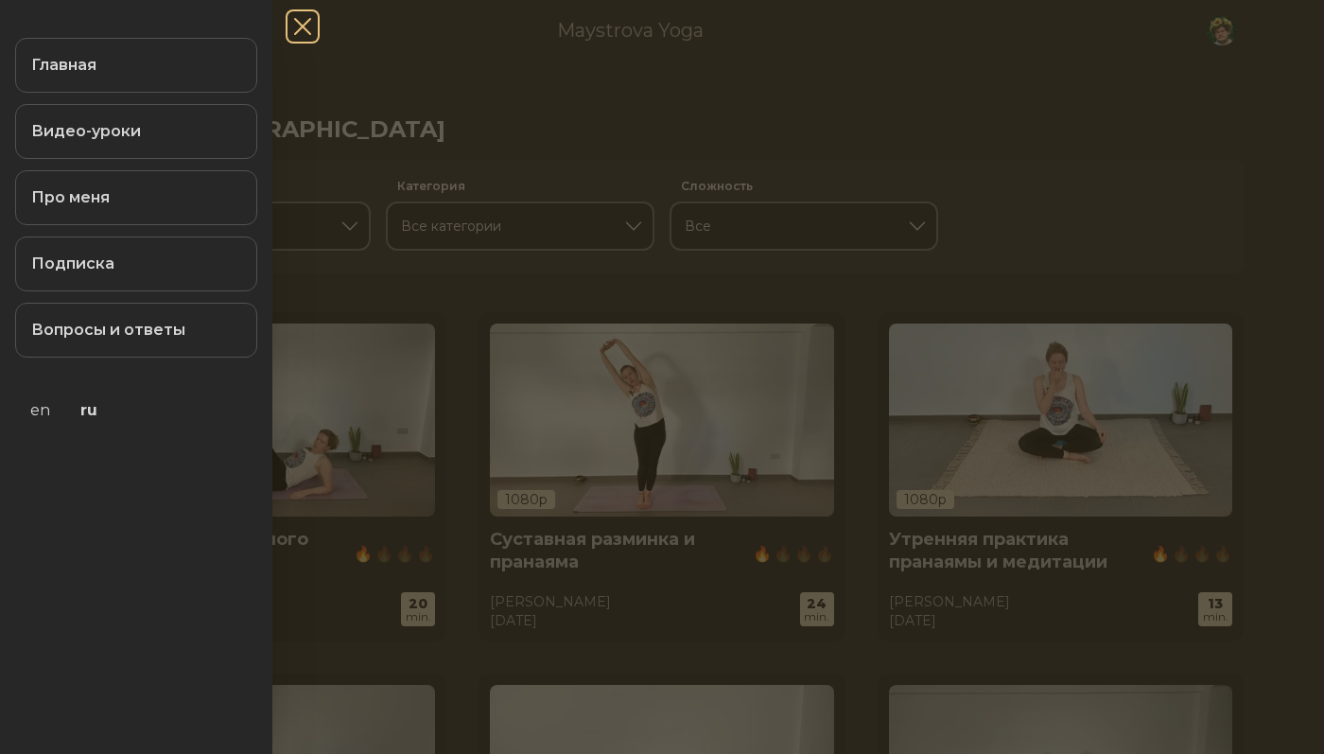
click at [307, 29] on span "button" at bounding box center [302, 26] width 49 height 49
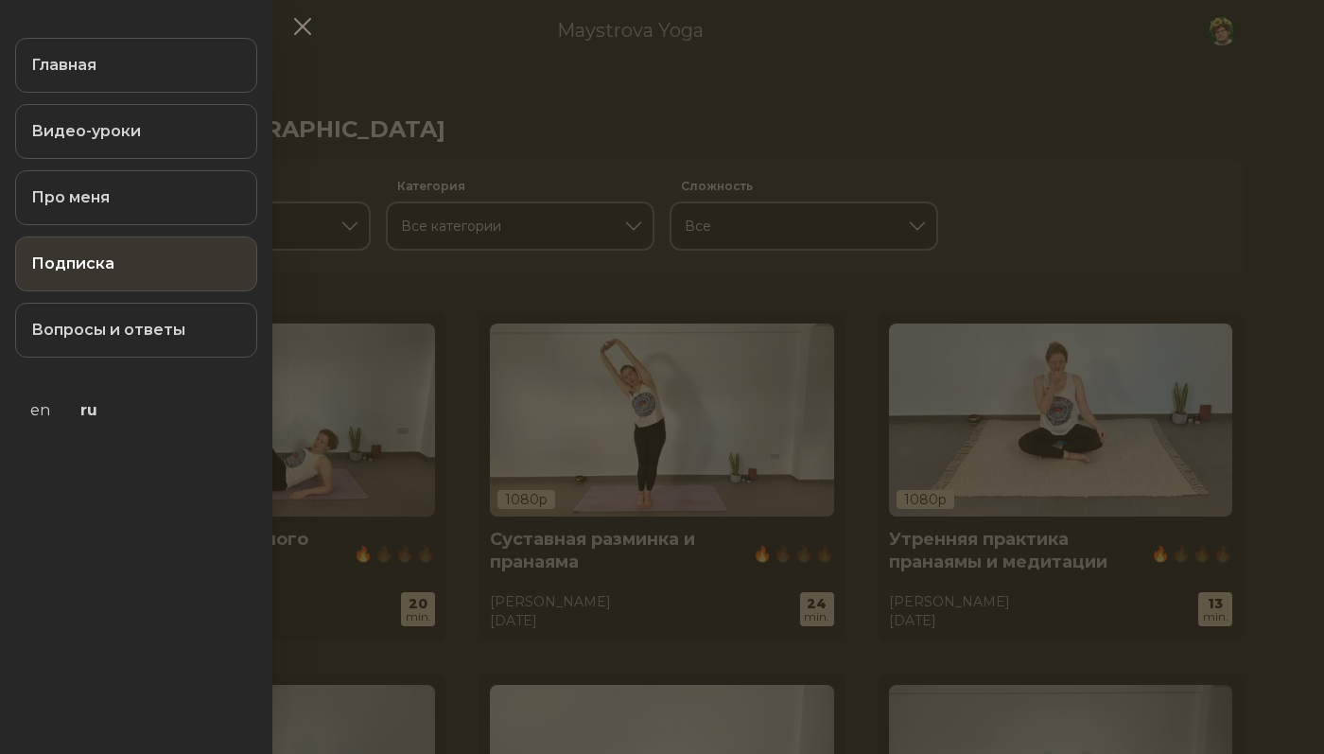
click at [180, 247] on link "Подписка" at bounding box center [136, 263] width 242 height 55
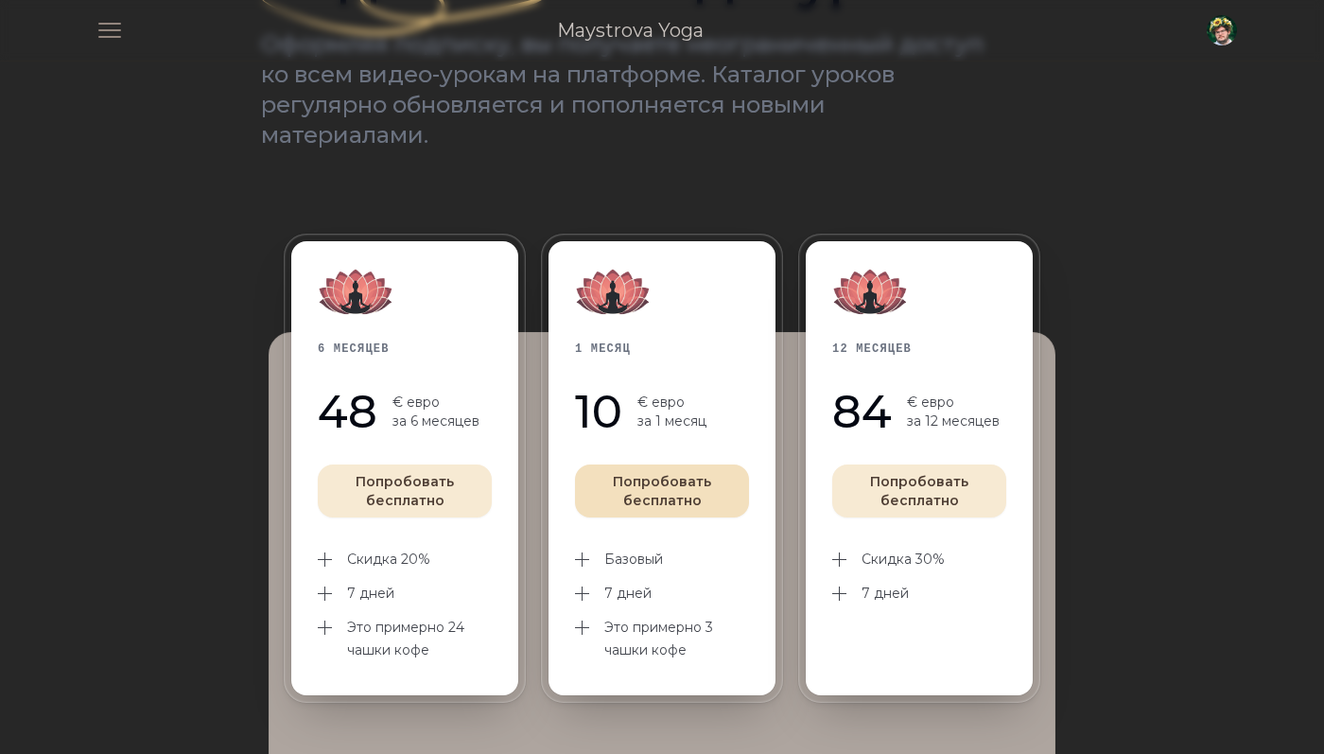
scroll to position [219, 0]
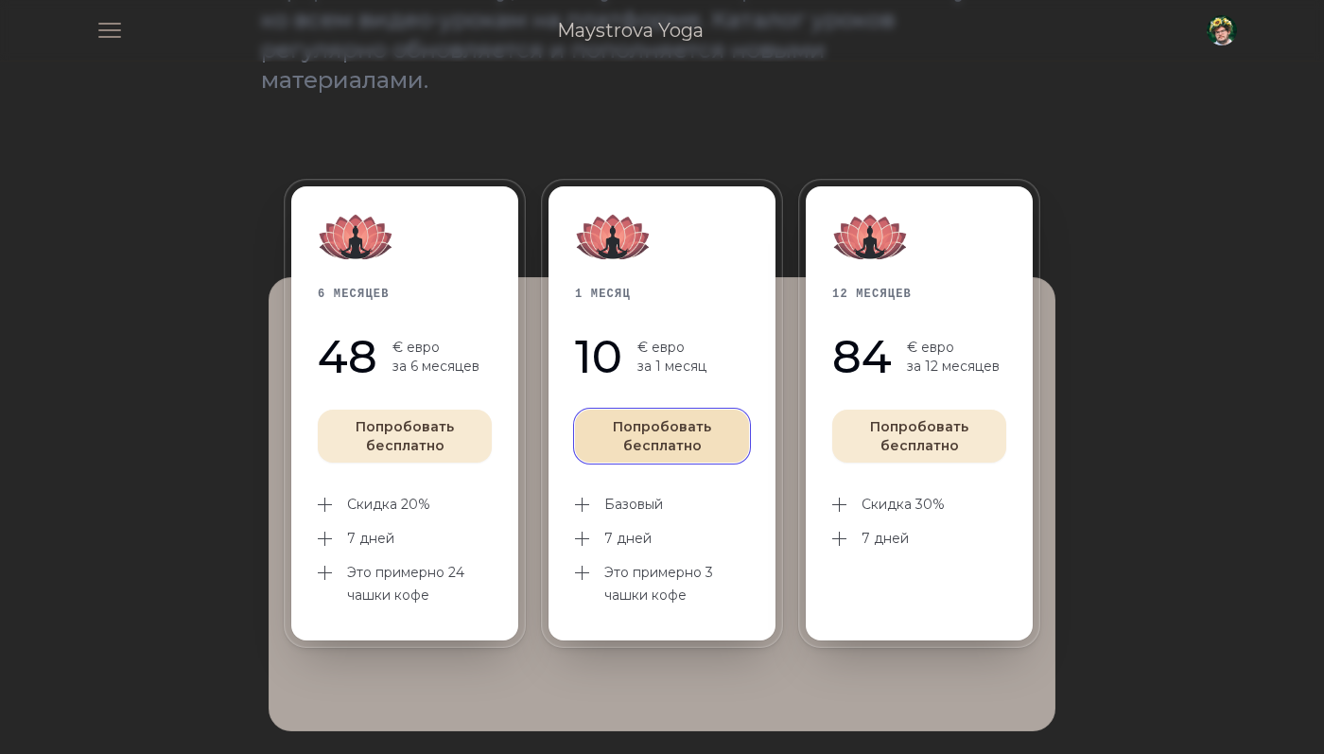
click at [645, 435] on button "Попробовать бесплатно" at bounding box center [662, 436] width 174 height 53
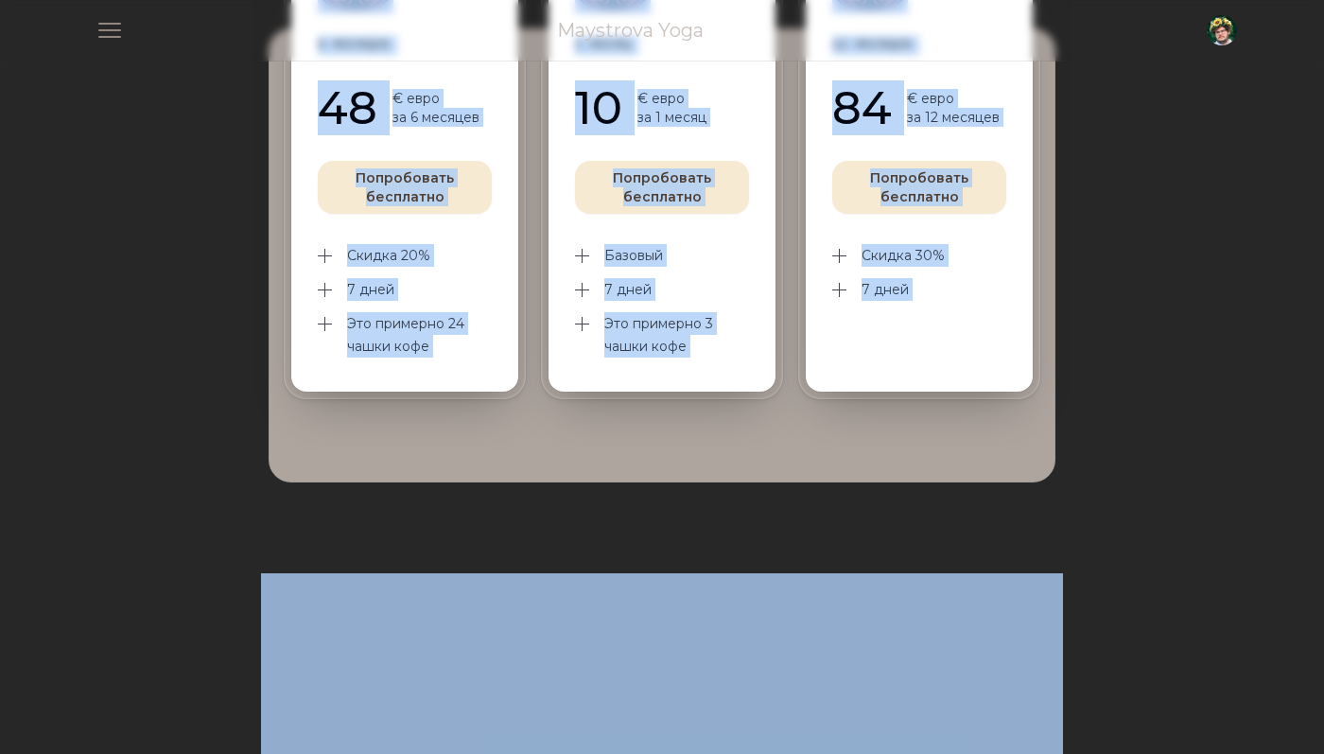
drag, startPoint x: 610, startPoint y: 362, endPoint x: 498, endPoint y: -4, distance: 383.0
click at [498, 0] on html "Open main menu Maystrova Yoga Open user menu Close panel Главная Видео-уроки Пр…" at bounding box center [662, 540] width 1324 height 2017
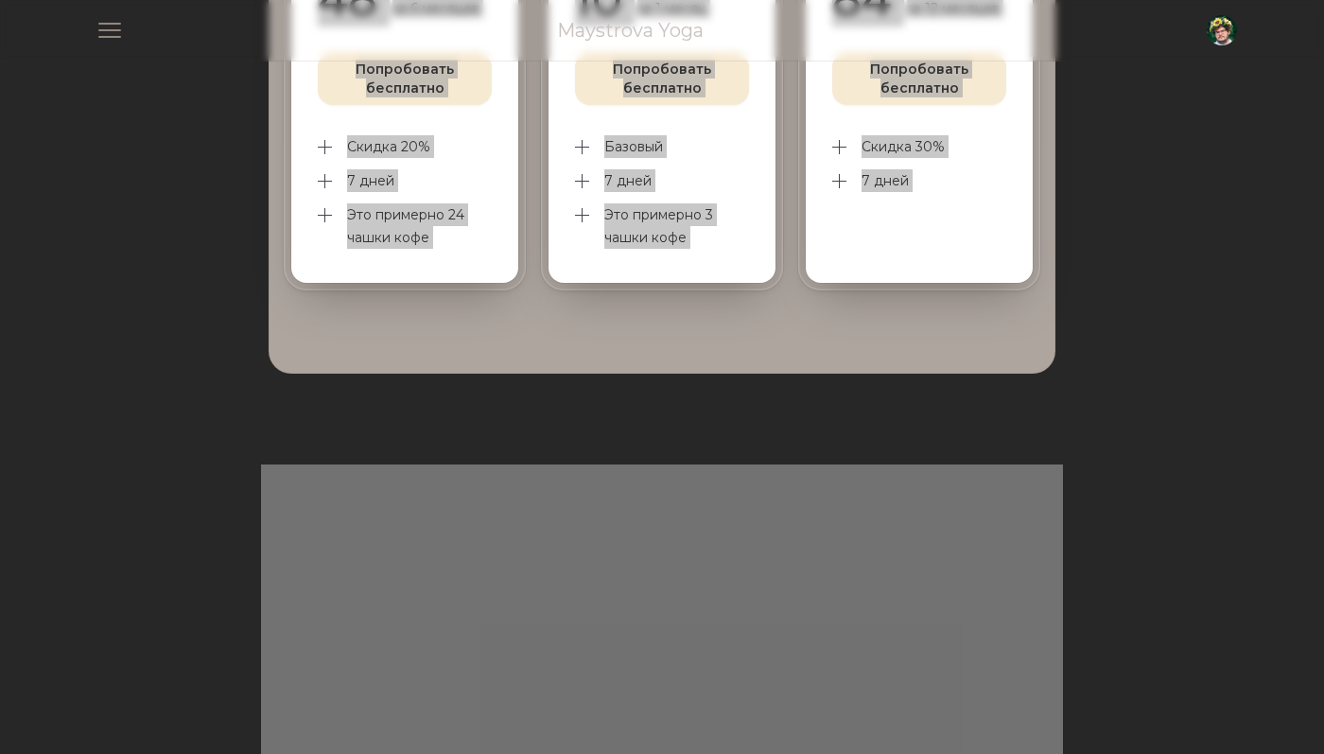
scroll to position [268, 0]
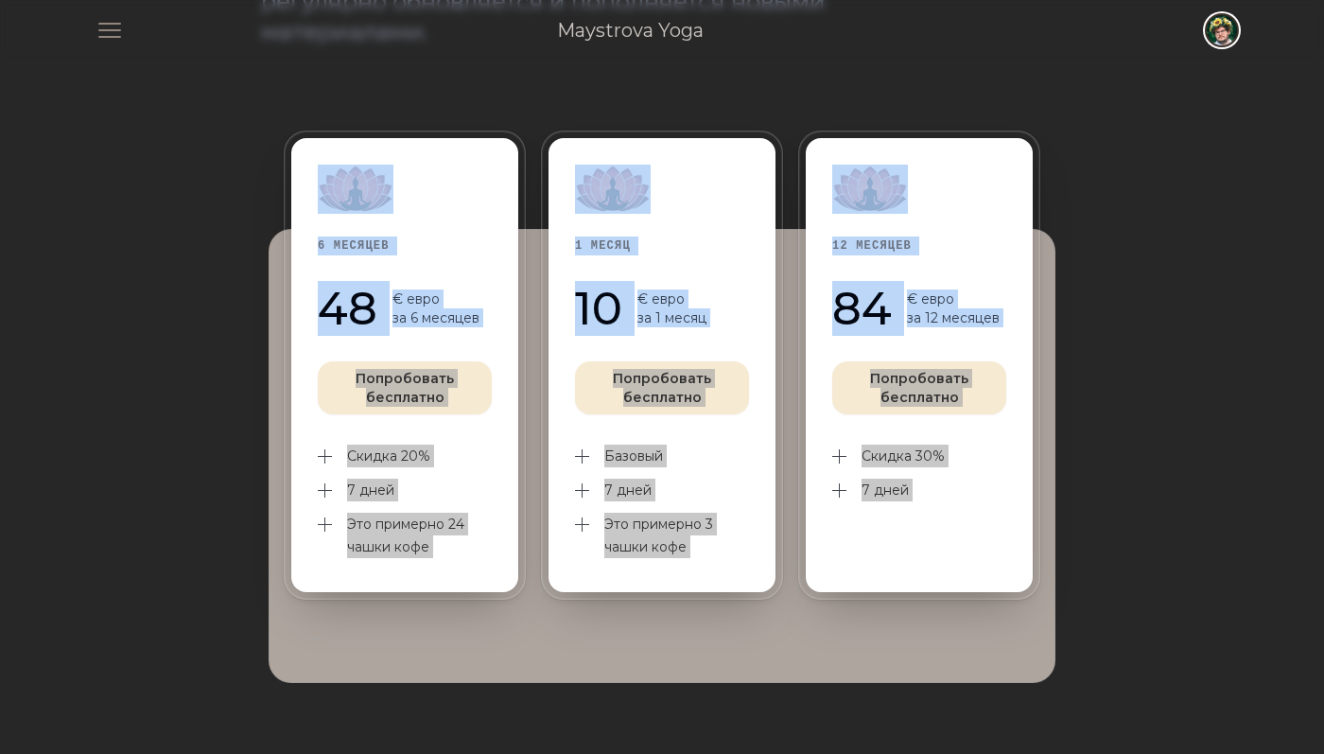
click at [1222, 38] on span "button" at bounding box center [1222, 30] width 42 height 42
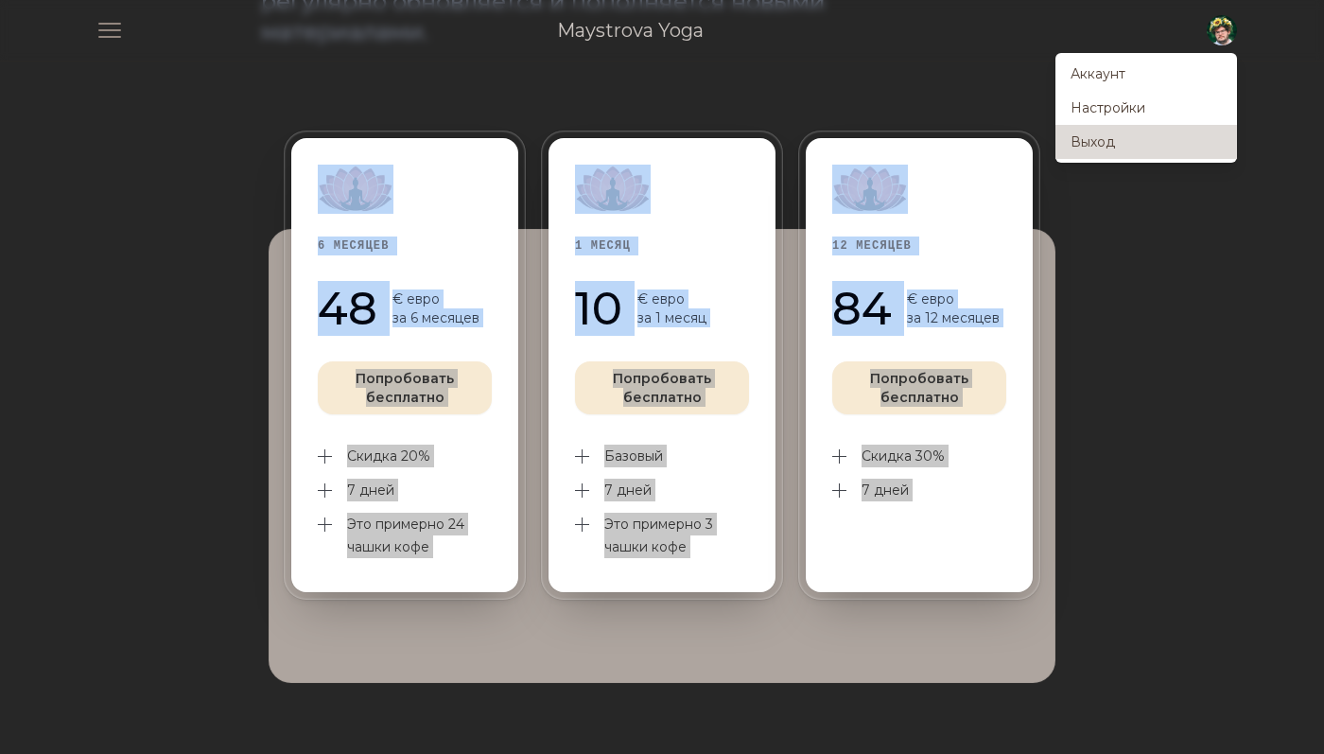
click at [1163, 133] on link "Выход" at bounding box center [1147, 142] width 182 height 34
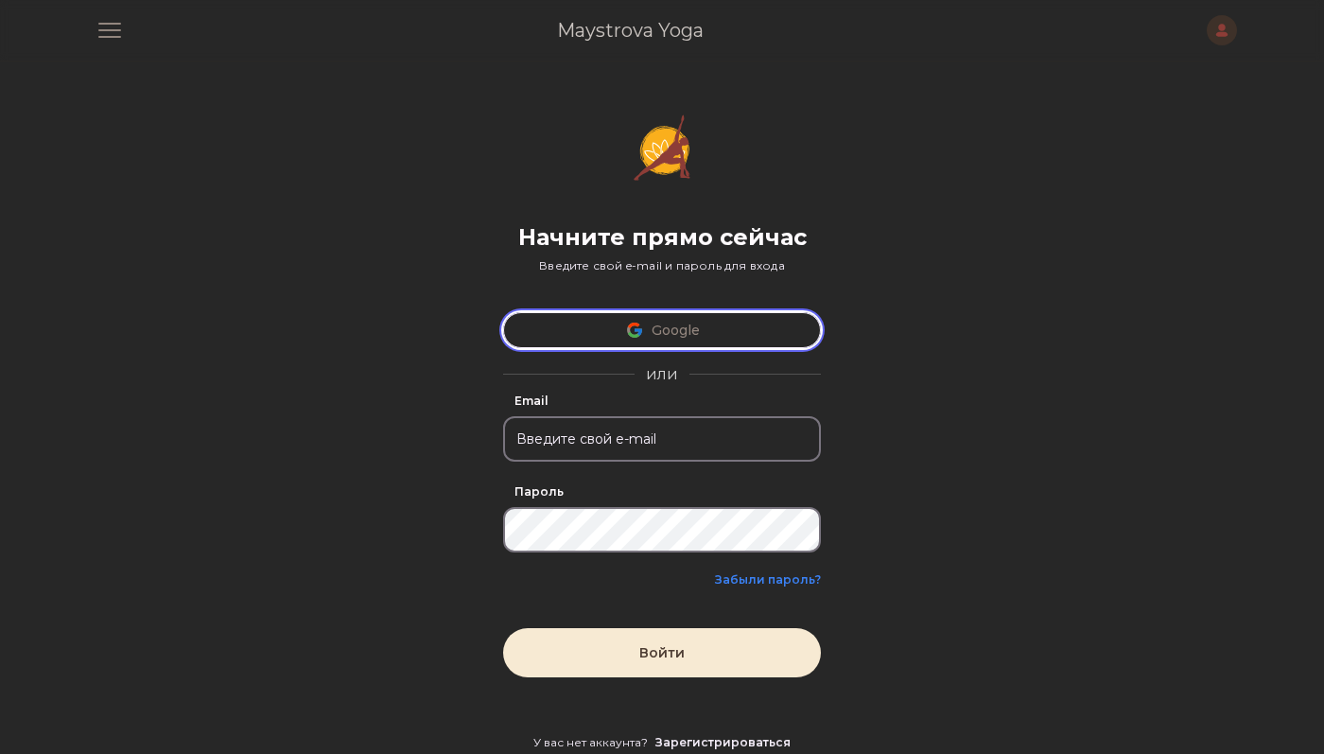
click at [679, 324] on button "Google" at bounding box center [662, 330] width 318 height 36
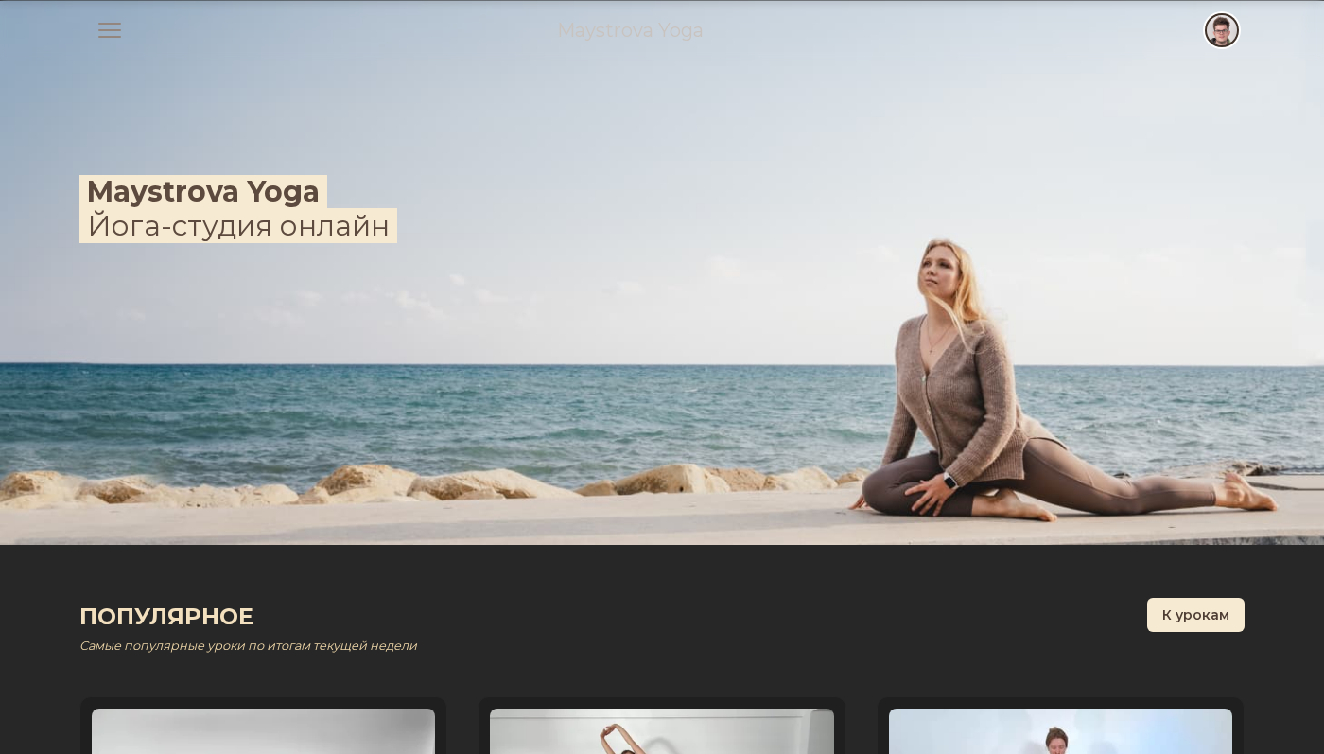
click at [1218, 36] on span "button" at bounding box center [1222, 30] width 42 height 42
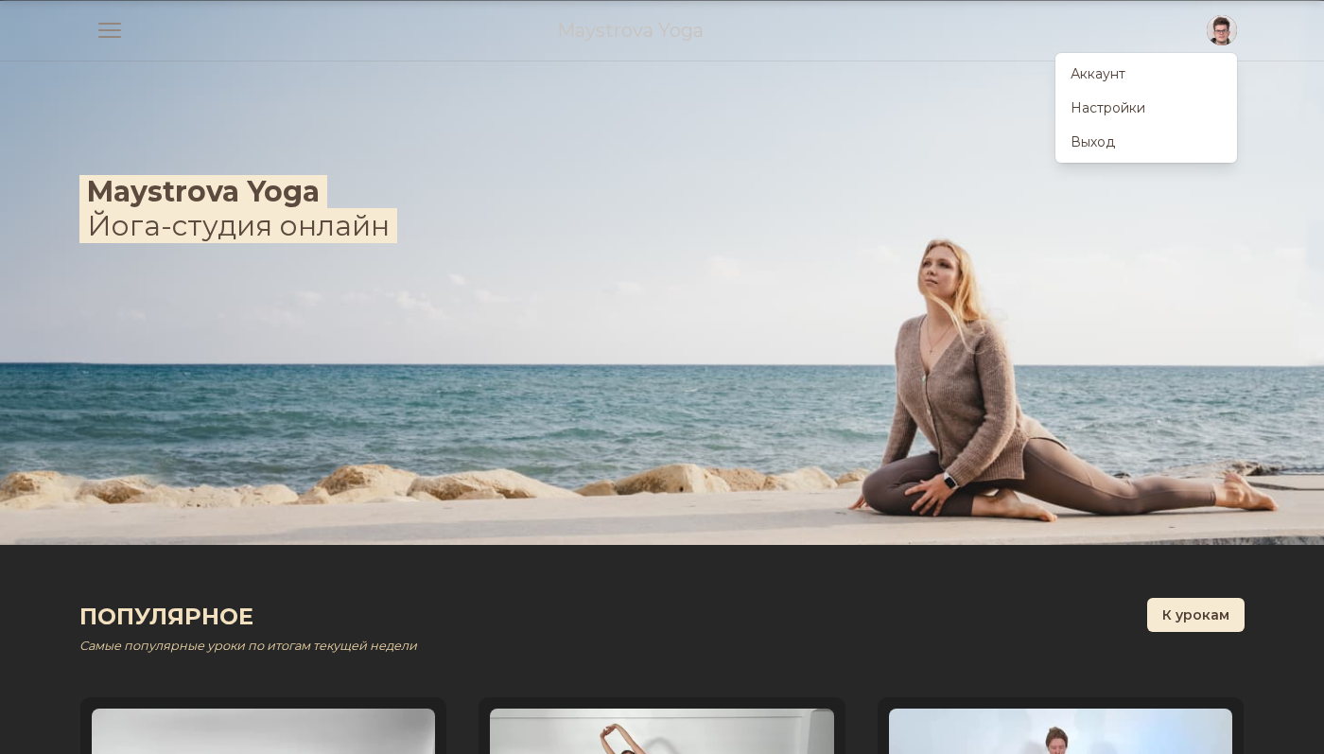
click at [808, 234] on img at bounding box center [662, 273] width 1324 height 544
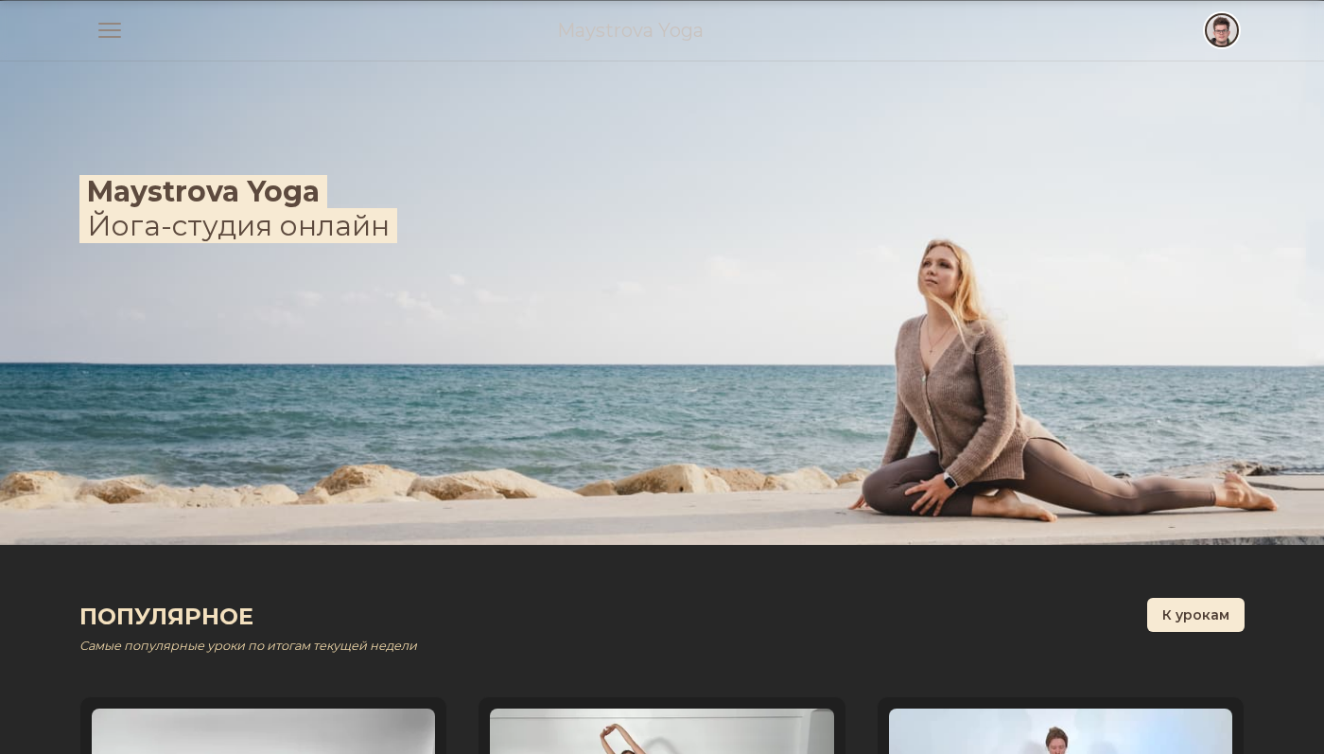
click at [1217, 33] on span "button" at bounding box center [1222, 30] width 42 height 42
click at [790, 123] on img at bounding box center [662, 273] width 1324 height 544
click at [1231, 25] on span "button" at bounding box center [1222, 30] width 42 height 42
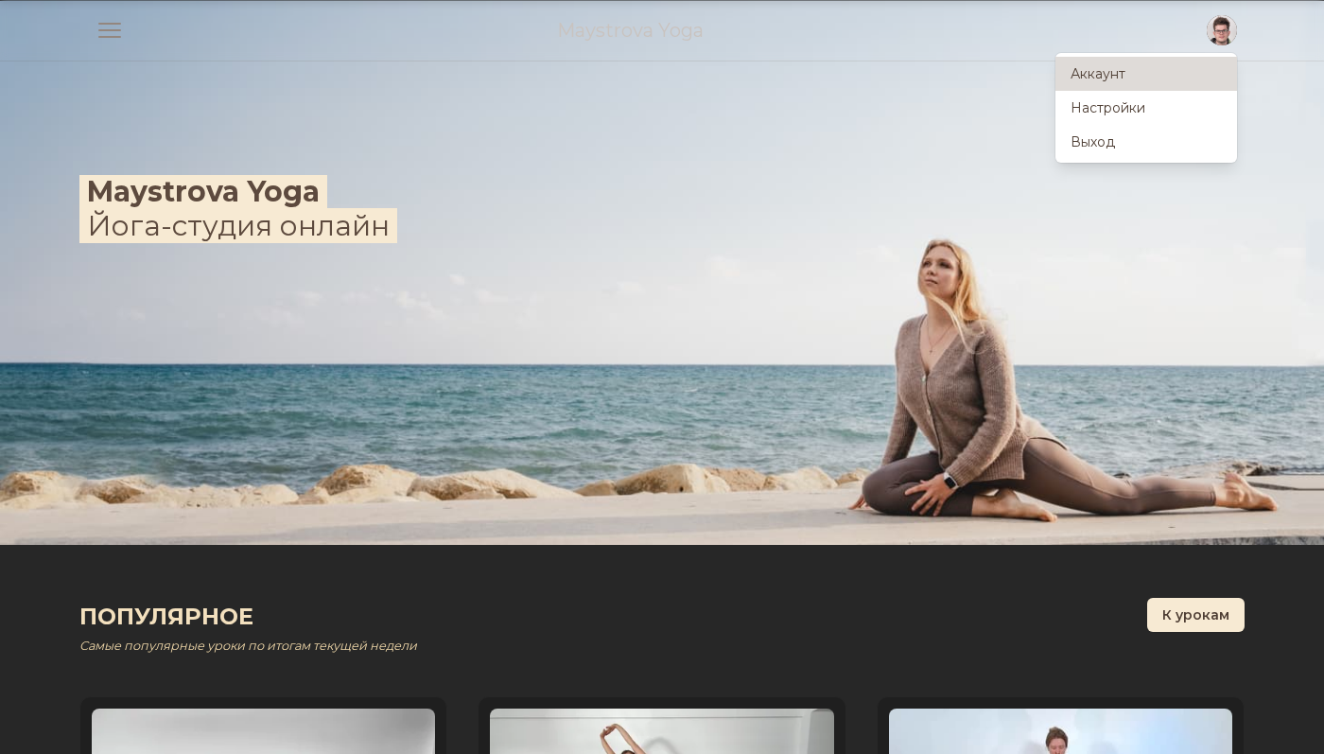
click at [1117, 79] on link "Аккаунт" at bounding box center [1147, 74] width 182 height 34
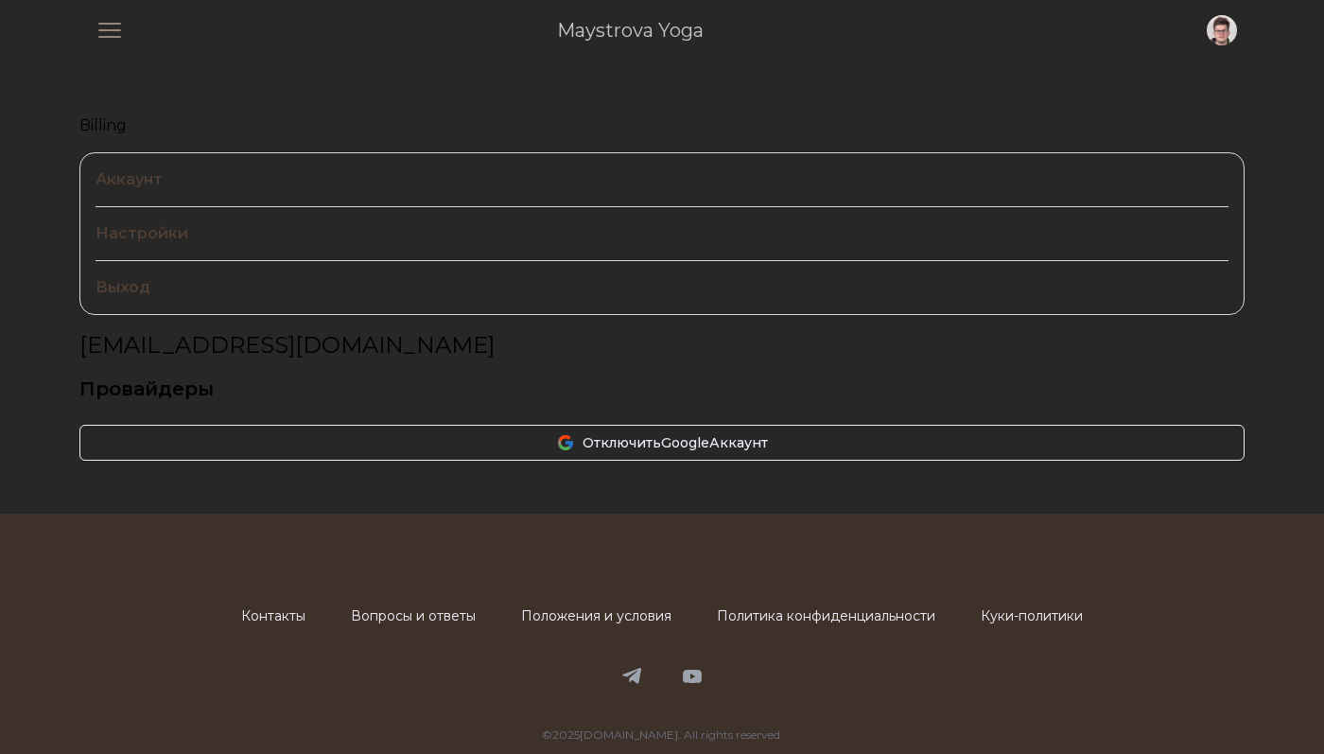
click at [93, 125] on link "Billing" at bounding box center [661, 125] width 1165 height 23
click at [1230, 19] on span "button" at bounding box center [1222, 30] width 42 height 42
click at [356, 70] on div "Billing Аккаунт Настройки Выход i.pasyuk@propellerads.net Провайдеры Отключить …" at bounding box center [662, 287] width 1211 height 452
click at [600, 37] on link "Maystrova Yoga" at bounding box center [630, 30] width 147 height 26
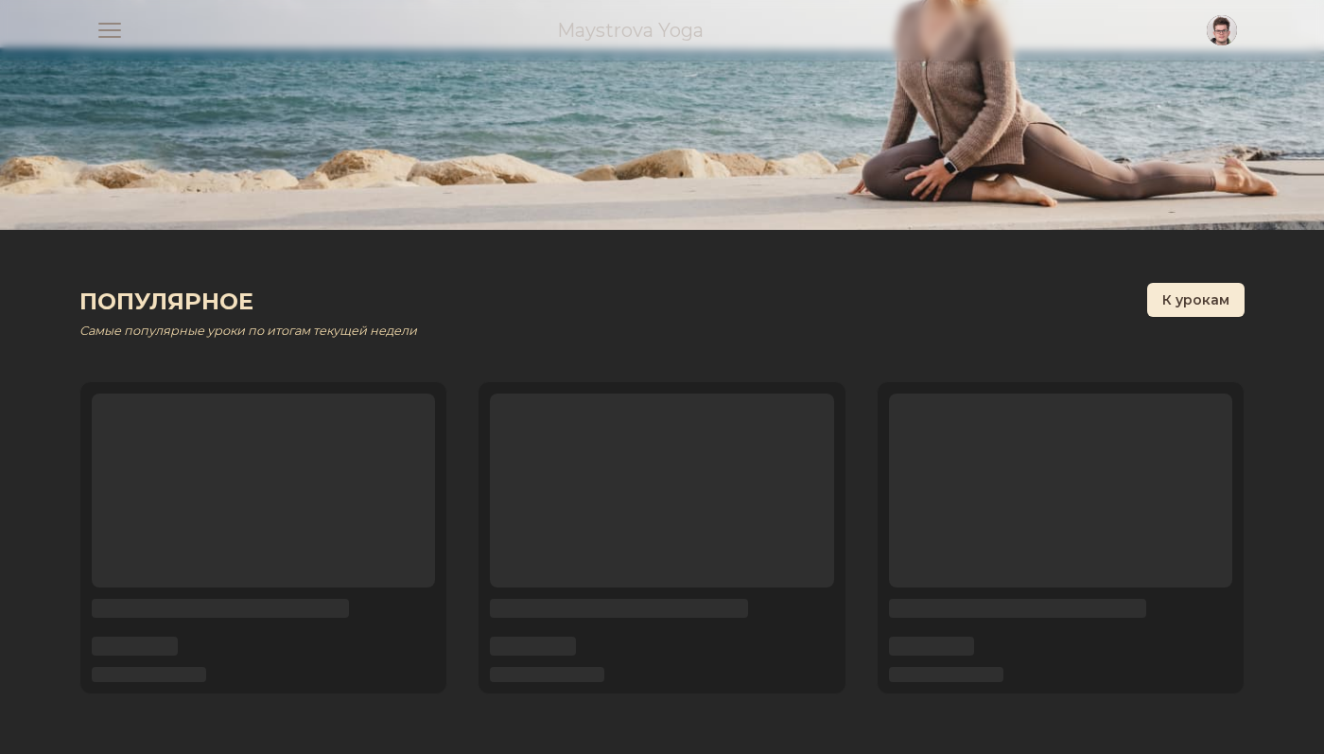
scroll to position [306, 0]
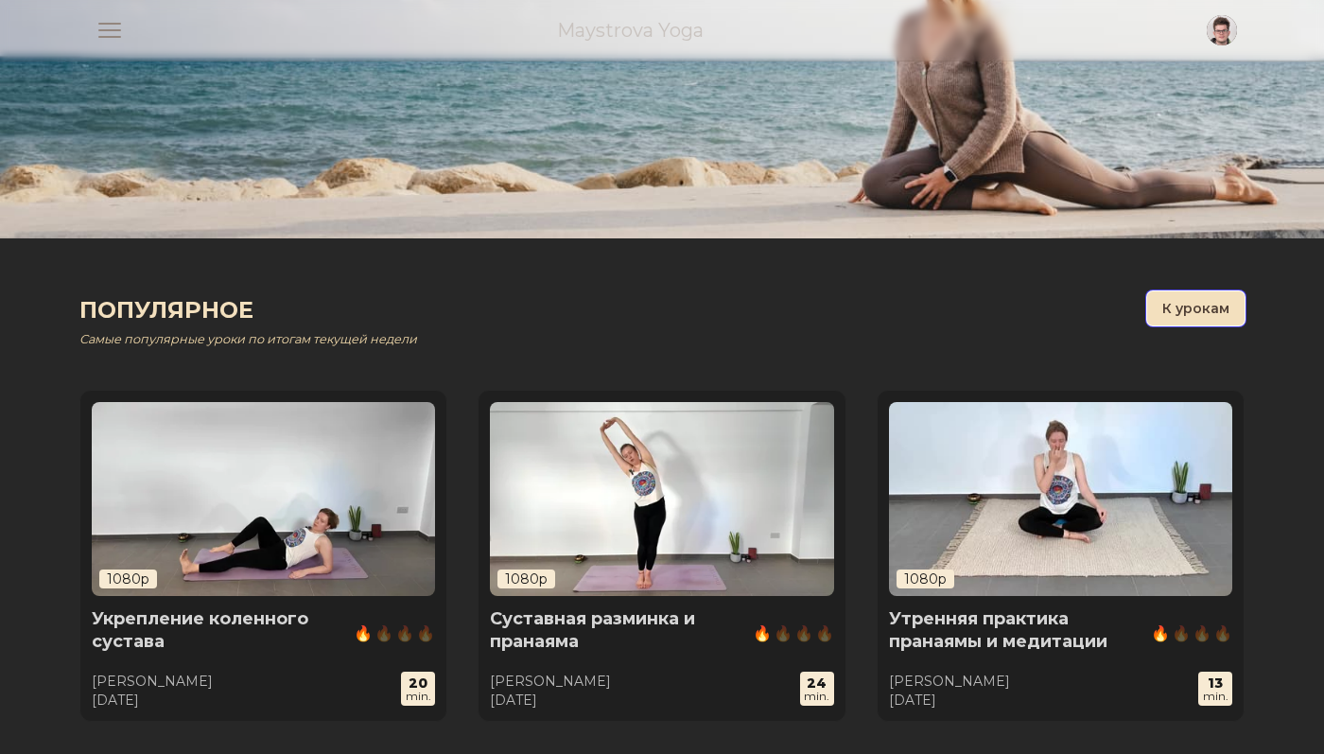
click at [1190, 313] on button "К урокам" at bounding box center [1195, 308] width 97 height 34
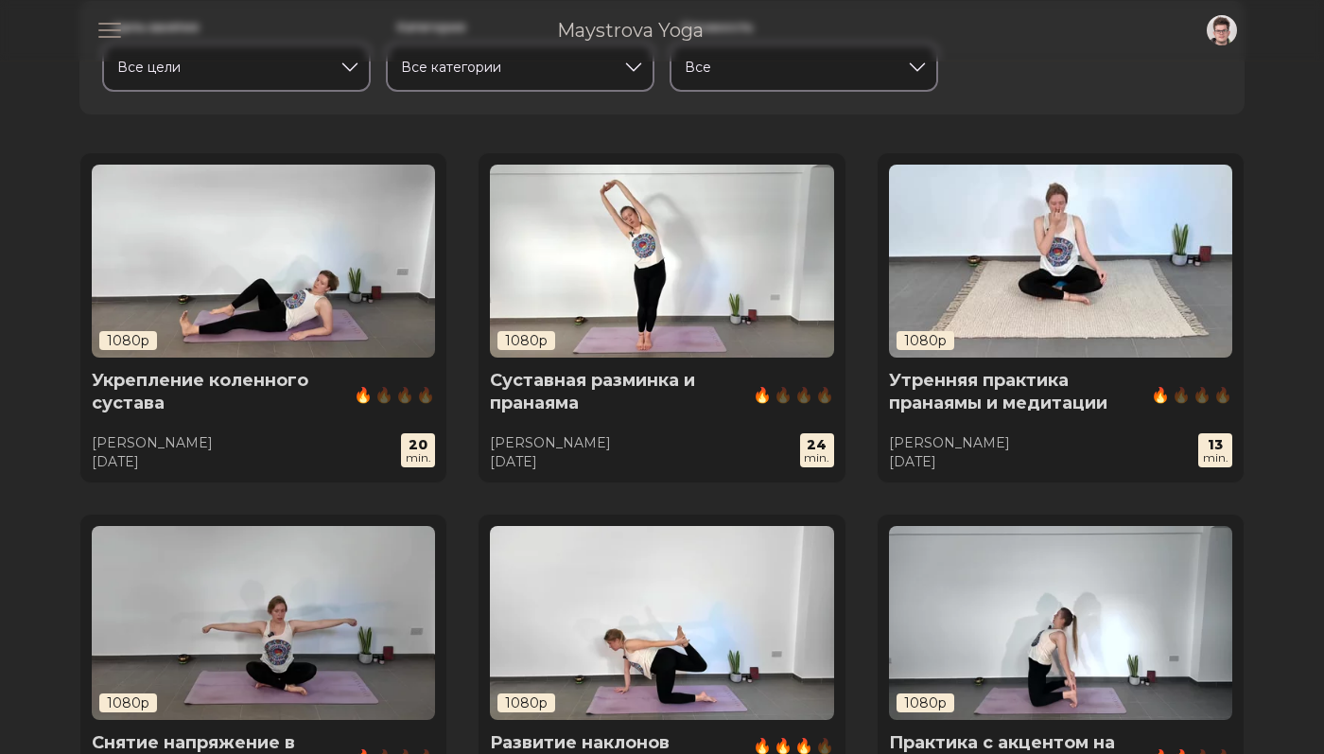
scroll to position [216, 0]
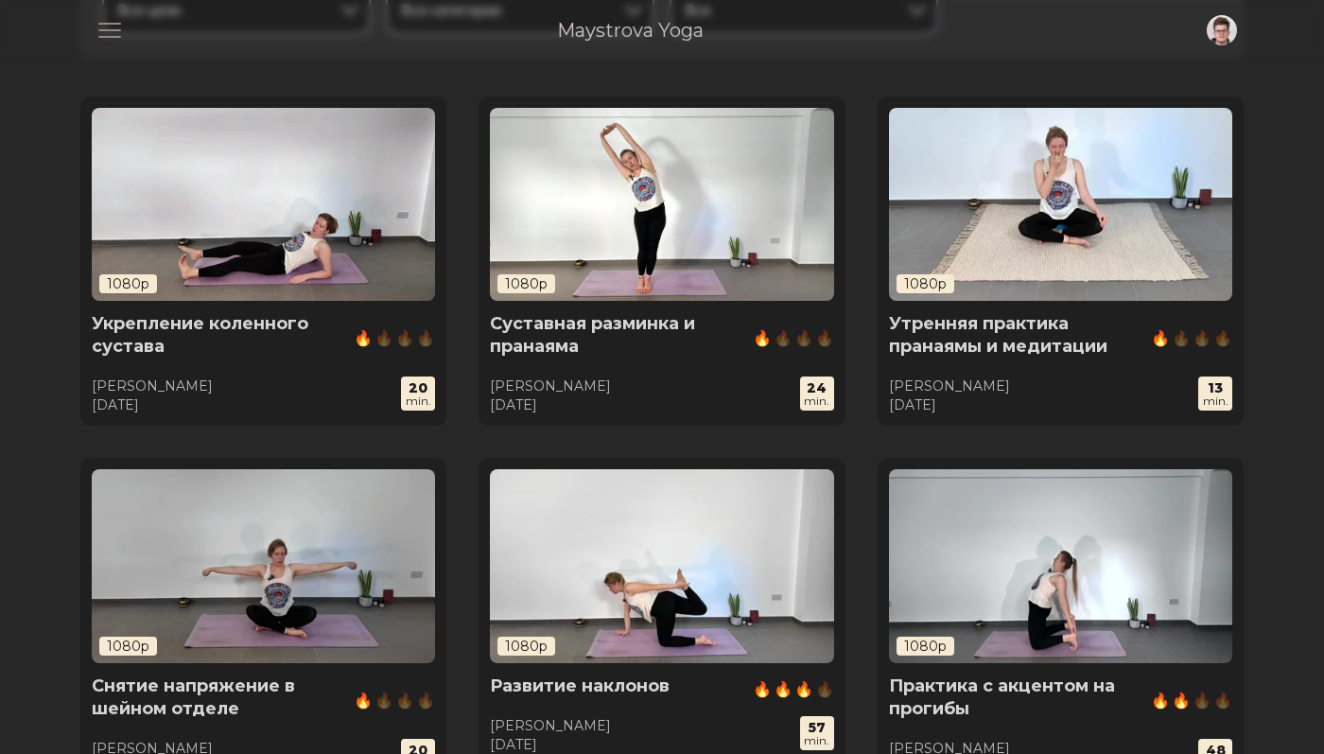
click at [348, 205] on img at bounding box center [263, 204] width 343 height 193
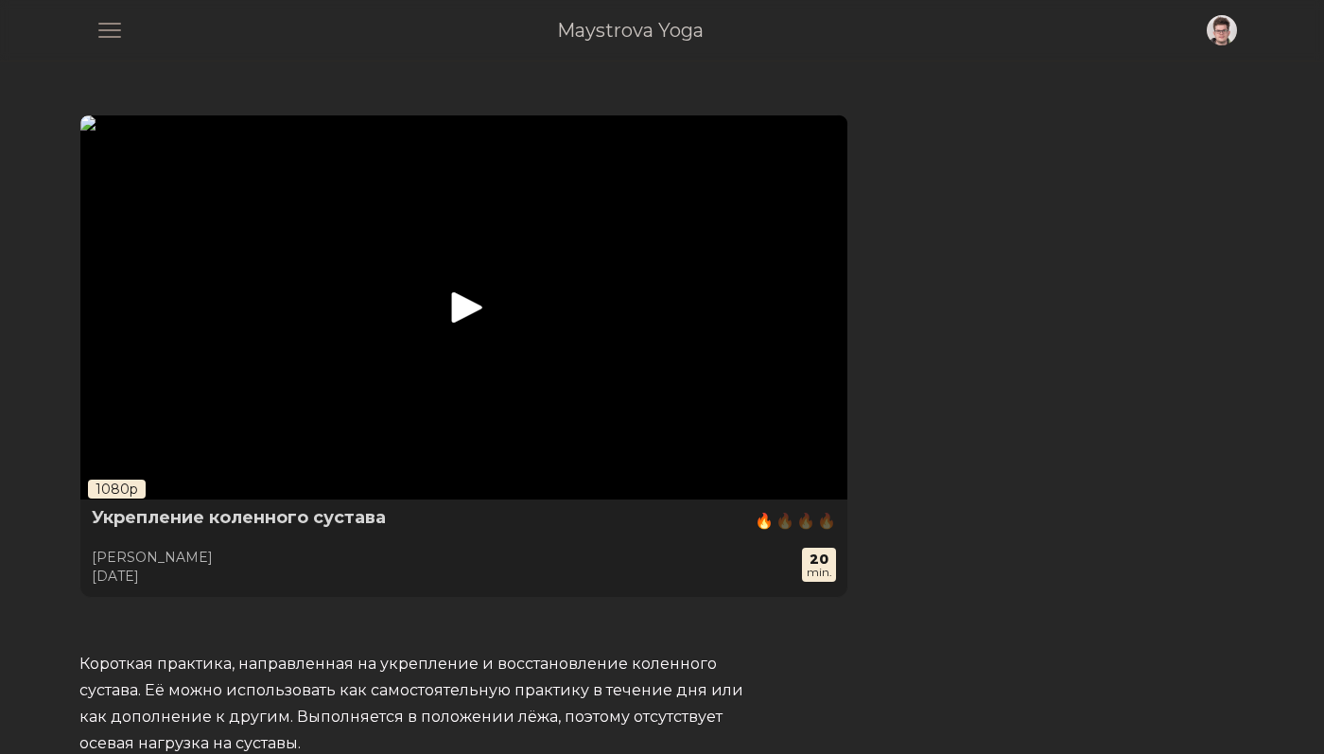
click at [468, 323] on icon "play" at bounding box center [466, 307] width 31 height 31
click at [587, 33] on link "Maystrova Yoga" at bounding box center [630, 30] width 147 height 26
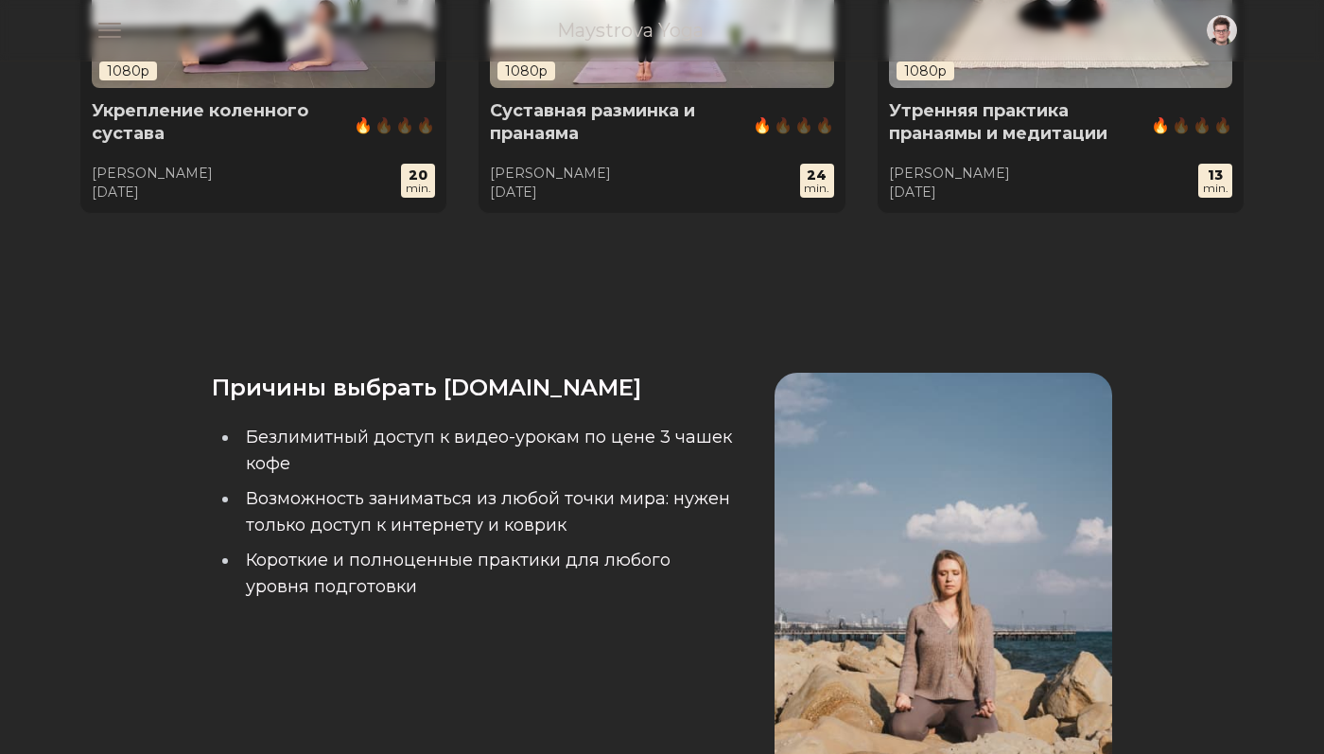
click at [816, 267] on div "Популярное Самые популярные уроки по итогам текущей недели К урокам 1080p Укреп…" at bounding box center [662, 24] width 1211 height 588
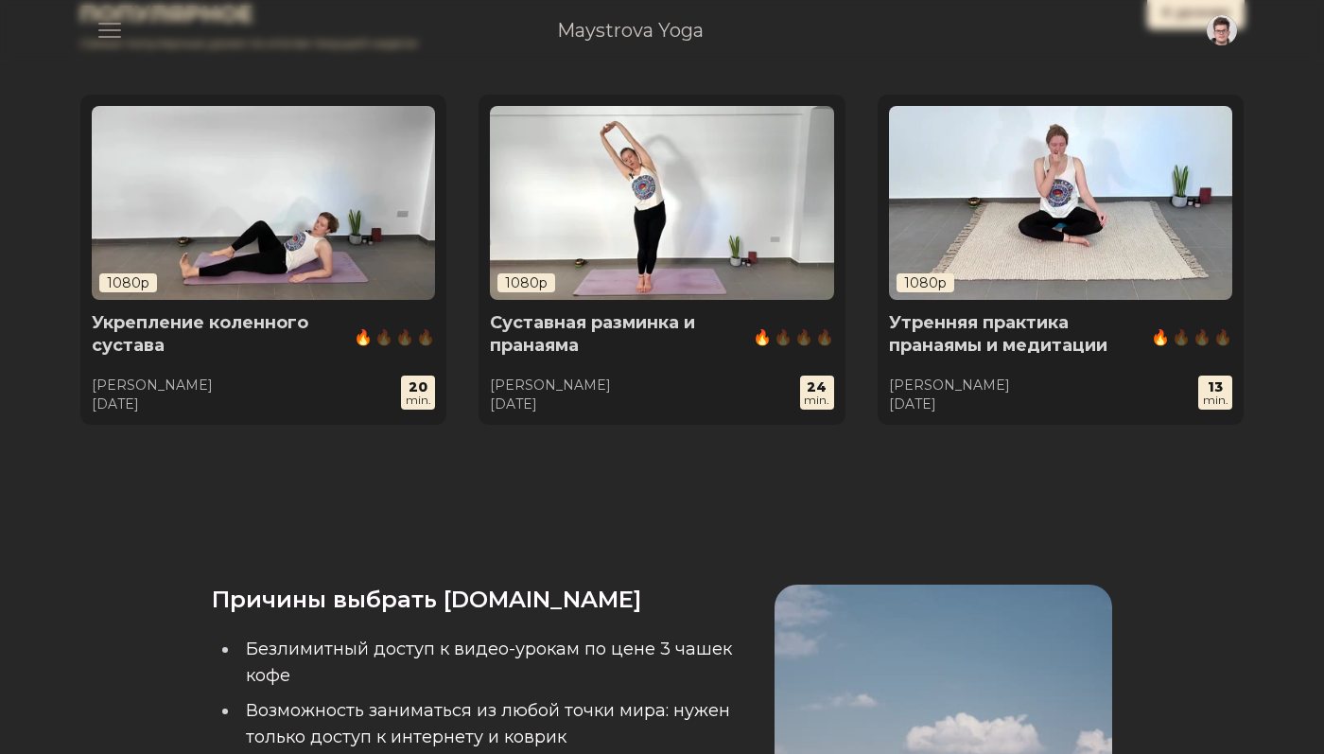
scroll to position [424, 0]
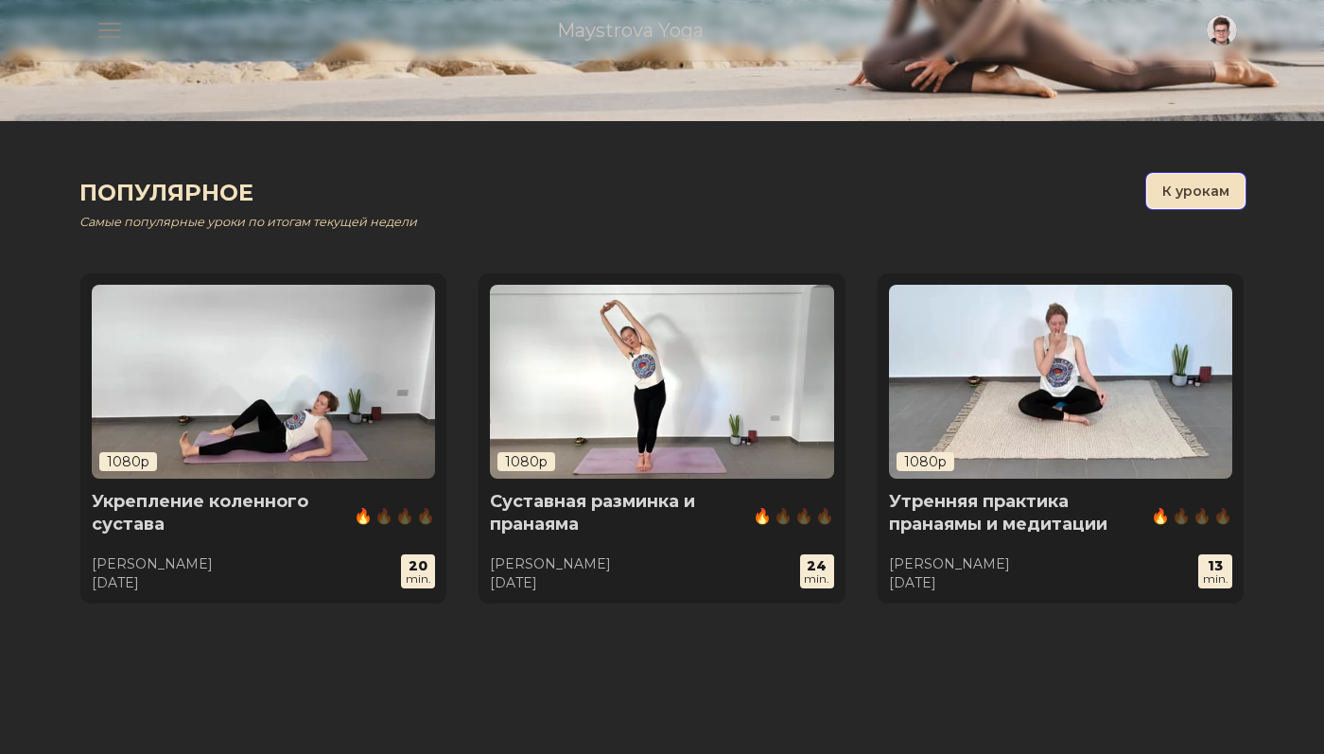
click at [1183, 186] on button "К урокам" at bounding box center [1195, 191] width 97 height 34
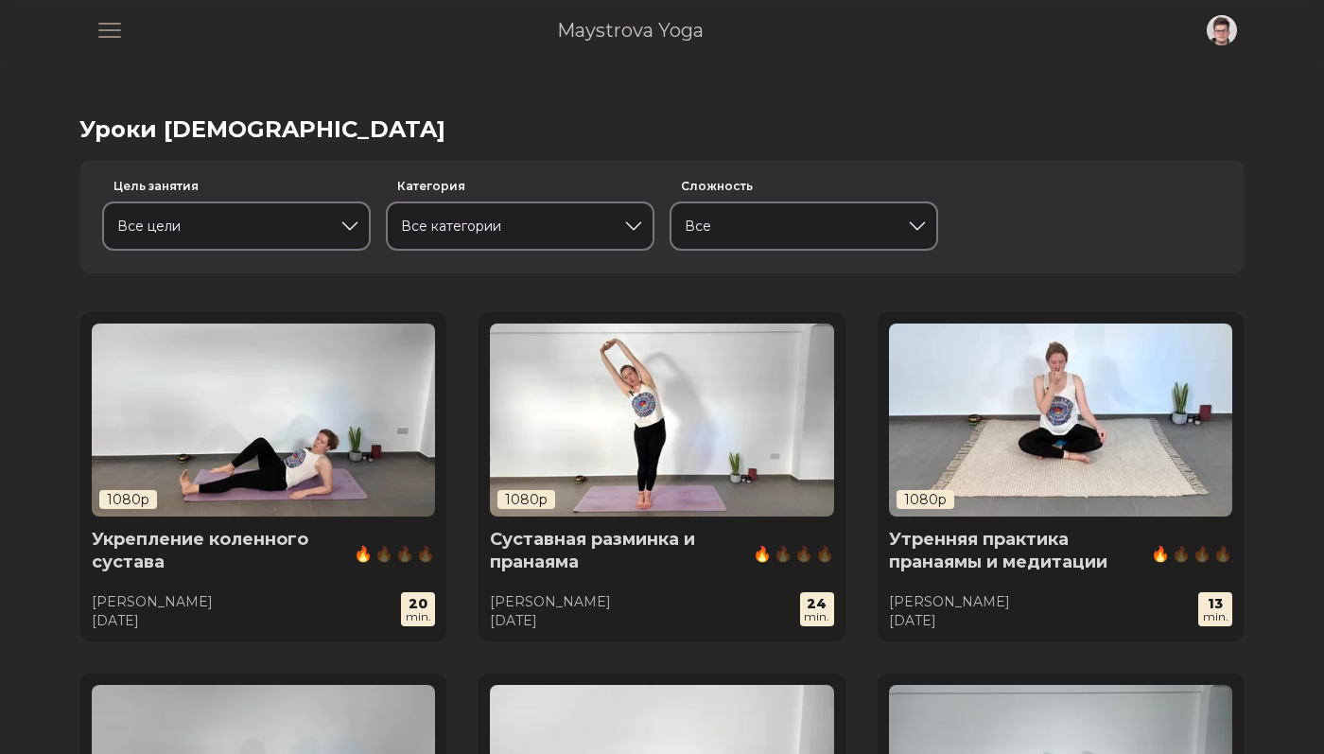
click at [772, 116] on h1 "Уроки [DEMOGRAPHIC_DATA]" at bounding box center [661, 129] width 1165 height 30
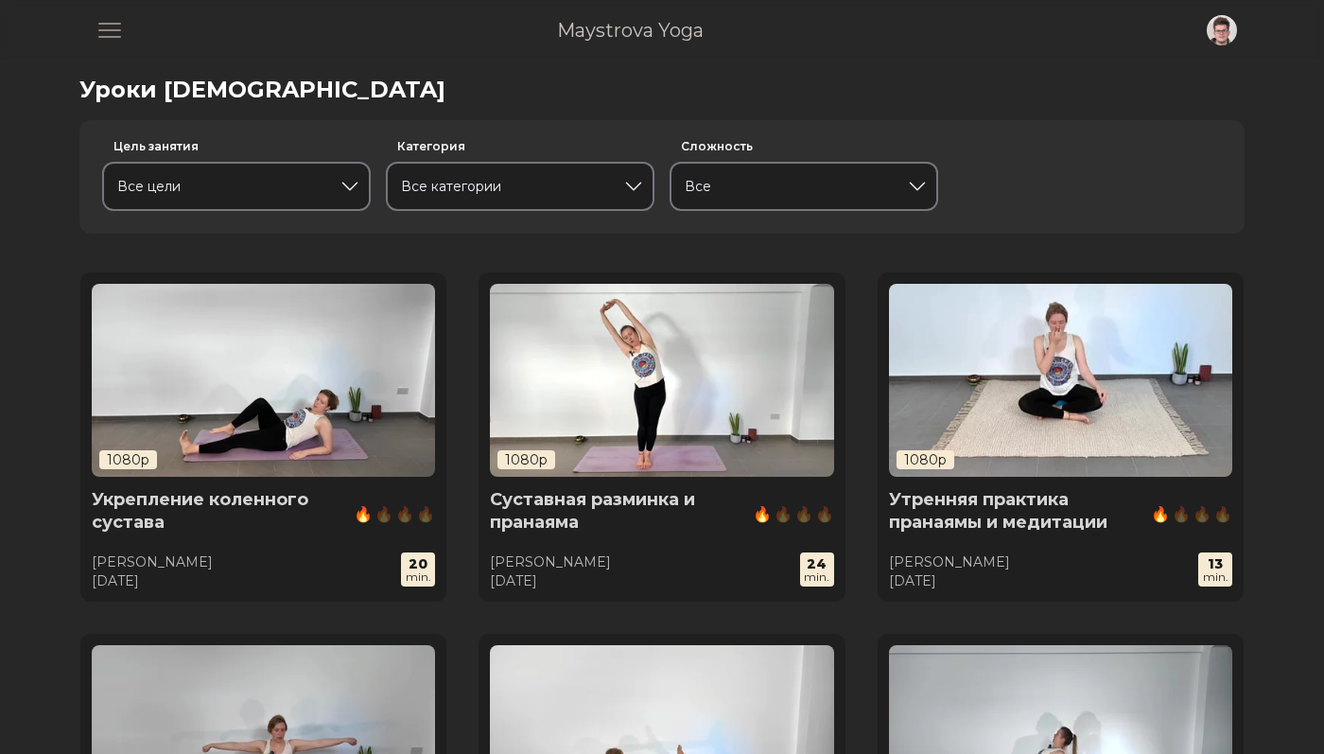
scroll to position [39, 0]
